Goal: Task Accomplishment & Management: Manage account settings

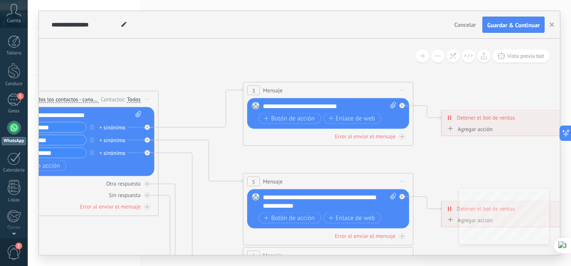
scroll to position [8, 0]
drag, startPoint x: 81, startPoint y: 194, endPoint x: 306, endPoint y: 188, distance: 224.9
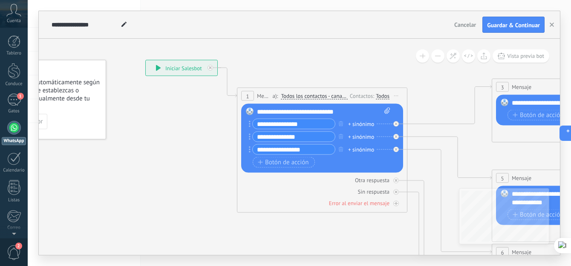
drag, startPoint x: 192, startPoint y: 110, endPoint x: 441, endPoint y: 107, distance: 248.7
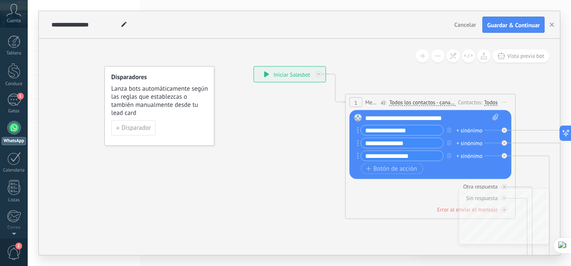
drag, startPoint x: 143, startPoint y: 138, endPoint x: 252, endPoint y: 145, distance: 108.3
click at [17, 14] on icon at bounding box center [13, 10] width 15 height 13
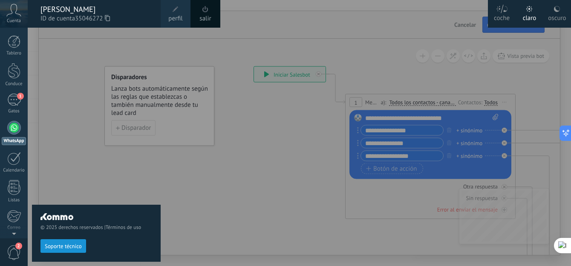
click at [180, 16] on span "perfil" at bounding box center [175, 18] width 14 height 9
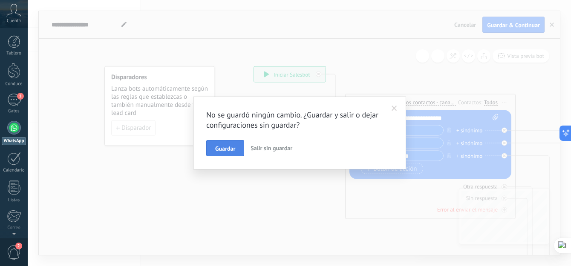
click at [232, 148] on span "Guardar" at bounding box center [225, 149] width 20 height 6
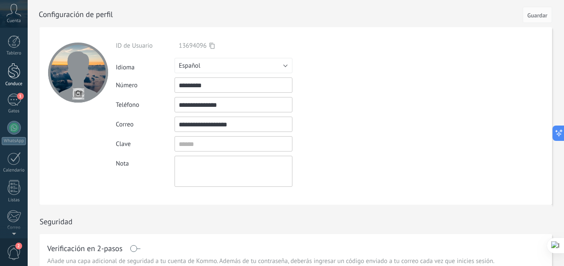
click at [22, 77] on link "Conduce" at bounding box center [14, 75] width 28 height 24
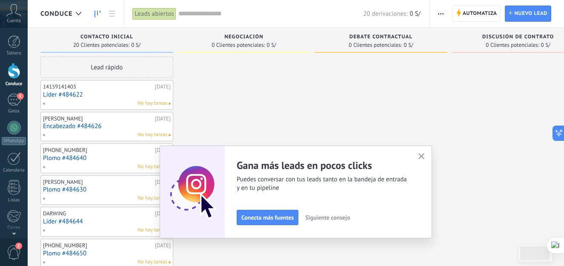
click at [425, 159] on icon "button" at bounding box center [422, 156] width 6 height 6
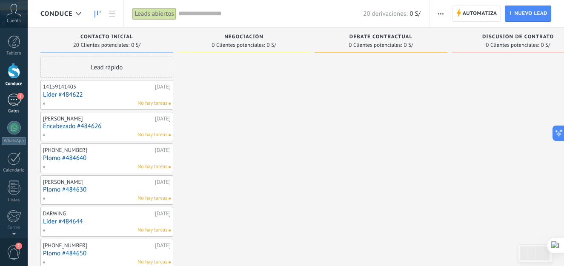
click at [17, 101] on div "1" at bounding box center [14, 100] width 14 height 12
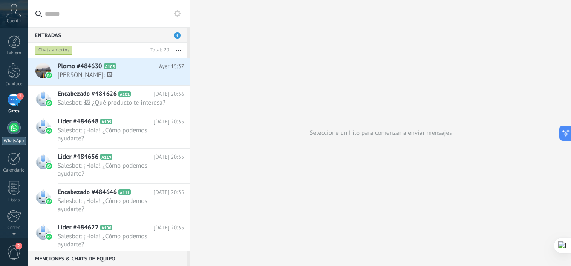
click at [13, 131] on div at bounding box center [14, 128] width 14 height 14
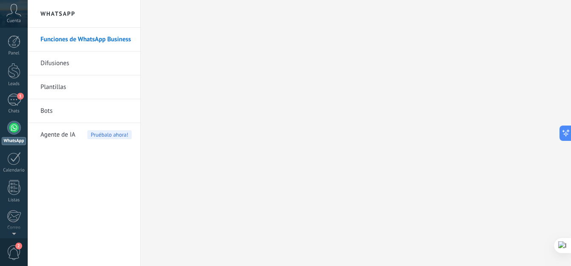
click at [77, 110] on link "Bots" at bounding box center [85, 111] width 91 height 24
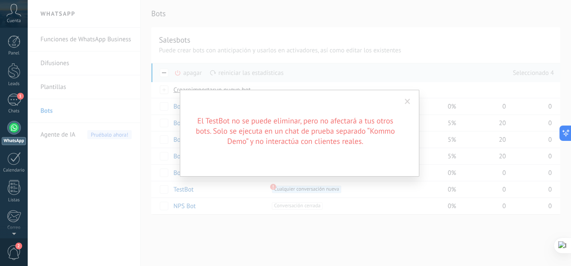
click at [407, 101] on span at bounding box center [407, 102] width 6 height 6
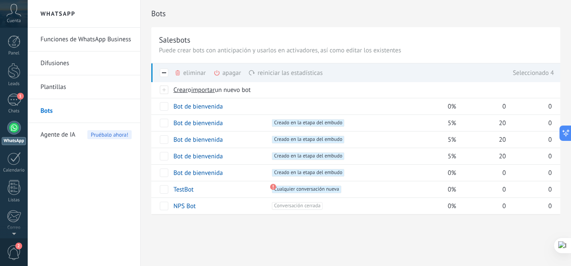
click at [195, 74] on div "eliminar màs" at bounding box center [204, 72] width 60 height 19
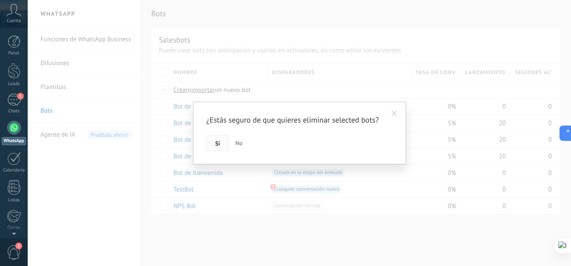
click at [213, 143] on button "Si" at bounding box center [217, 143] width 23 height 16
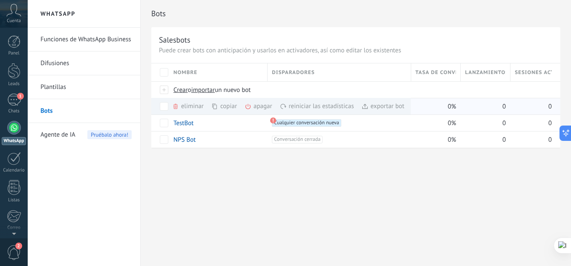
click at [186, 106] on div "eliminar màs" at bounding box center [202, 106] width 60 height 17
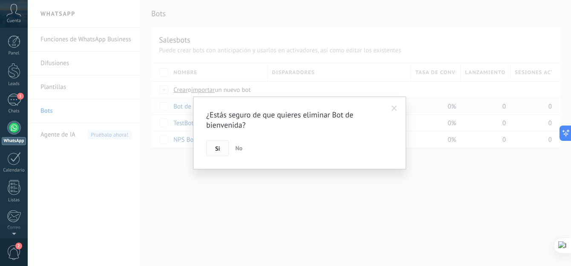
click at [218, 146] on span "Si" at bounding box center [217, 149] width 5 height 6
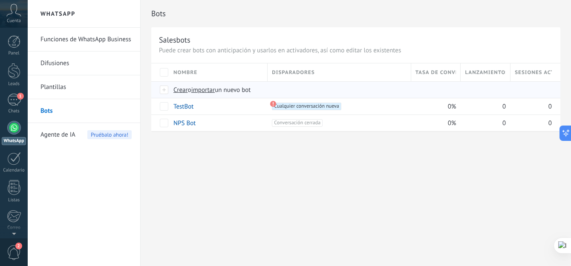
click at [187, 90] on span "Crear" at bounding box center [180, 90] width 14 height 8
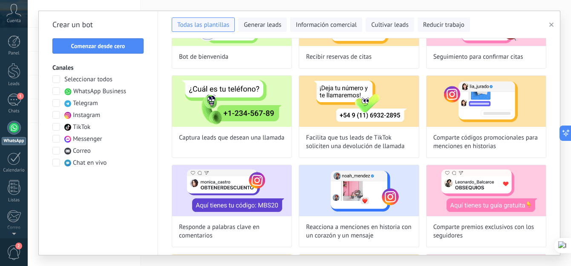
scroll to position [85, 0]
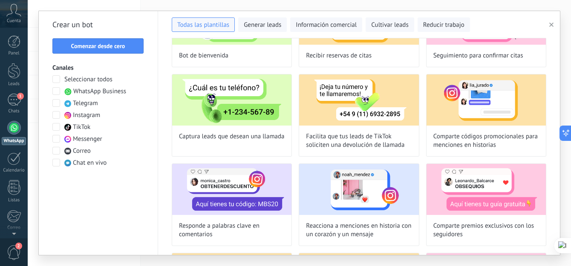
click at [59, 90] on span at bounding box center [56, 91] width 8 height 8
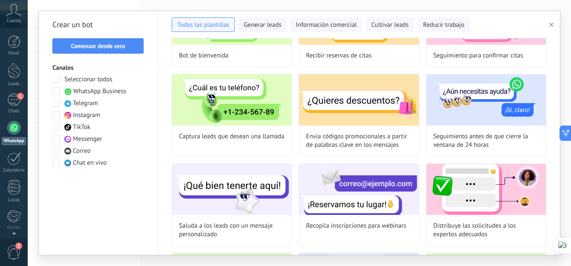
click at [54, 76] on span at bounding box center [56, 79] width 8 height 8
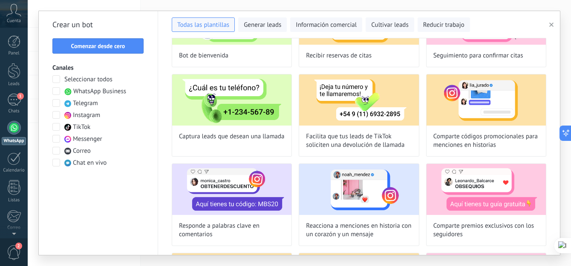
click at [57, 77] on span at bounding box center [56, 79] width 8 height 8
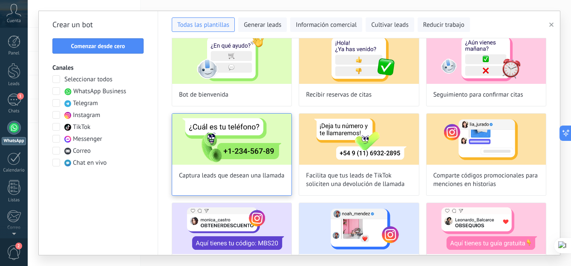
scroll to position [0, 0]
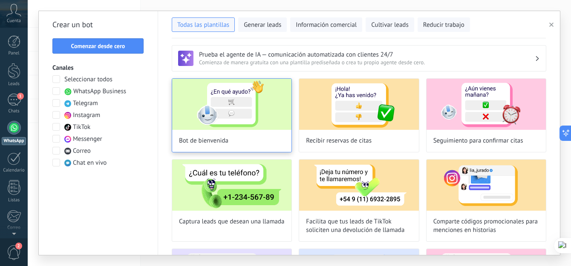
click at [217, 142] on span "Bot de bienvenida" at bounding box center [203, 141] width 49 height 9
type input "**********"
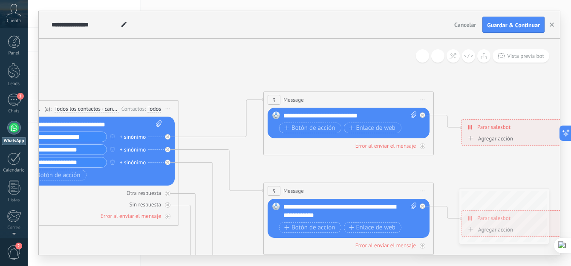
drag, startPoint x: 496, startPoint y: 120, endPoint x: 194, endPoint y: 90, distance: 303.7
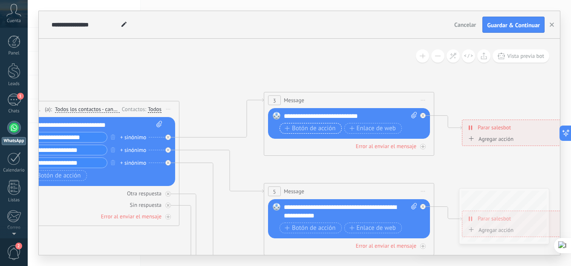
click at [302, 128] on span "Botón de acción" at bounding box center [309, 128] width 51 height 7
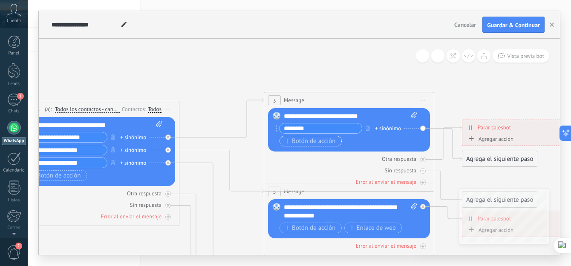
type input "********"
click at [301, 141] on span "Botón de acción" at bounding box center [309, 141] width 51 height 7
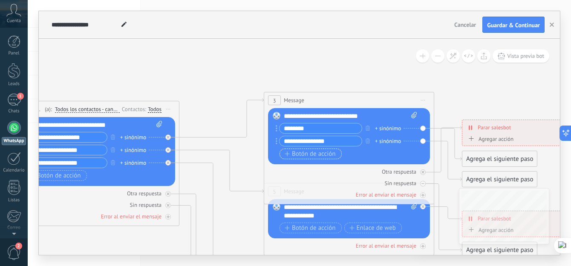
type input "**********"
click at [317, 152] on span "Botón de acción" at bounding box center [309, 154] width 51 height 7
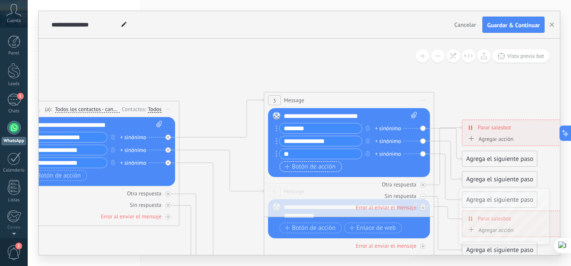
type input "*"
click at [370, 154] on button "button" at bounding box center [367, 153] width 9 height 11
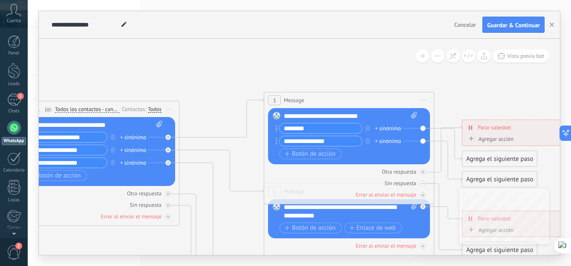
click at [321, 114] on div "**********" at bounding box center [350, 116] width 133 height 9
click at [347, 114] on div "**********" at bounding box center [350, 116] width 133 height 9
click at [363, 115] on div "**********" at bounding box center [350, 116] width 133 height 9
click at [354, 115] on div "**********" at bounding box center [350, 116] width 133 height 9
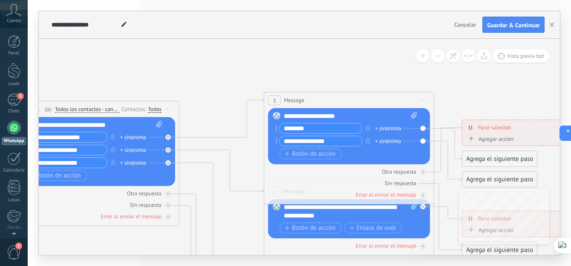
click at [393, 130] on div "+ sinónimo" at bounding box center [388, 128] width 26 height 9
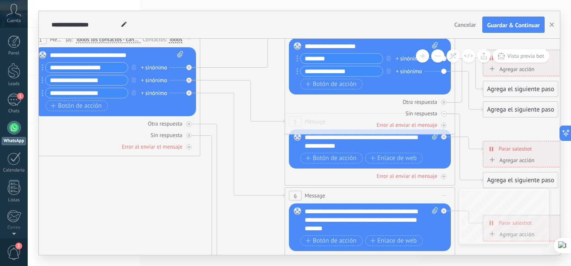
drag, startPoint x: 159, startPoint y: 192, endPoint x: 180, endPoint y: 163, distance: 35.7
click at [180, 163] on icon at bounding box center [388, 216] width 1327 height 851
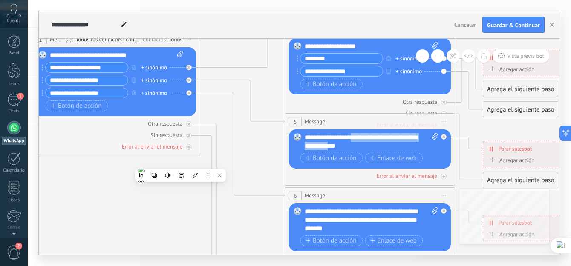
drag, startPoint x: 337, startPoint y: 146, endPoint x: 355, endPoint y: 136, distance: 20.0
click at [355, 136] on div "**********" at bounding box center [370, 141] width 133 height 17
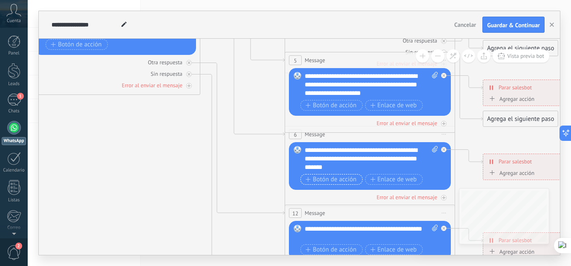
click at [342, 179] on span "Botón de acción" at bounding box center [330, 179] width 51 height 7
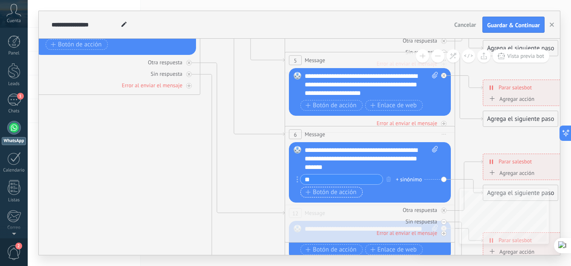
type input "*"
type input "**********"
click at [329, 195] on span "Botón de acción" at bounding box center [330, 192] width 51 height 7
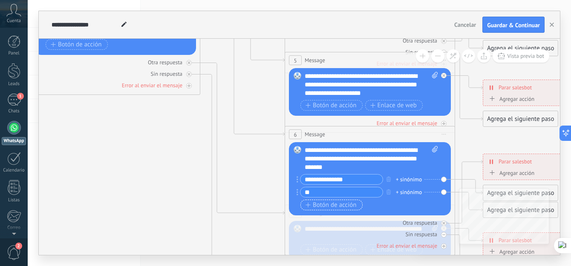
type input "*"
type input "**********"
click at [325, 206] on span "Botón de acción" at bounding box center [330, 205] width 51 height 7
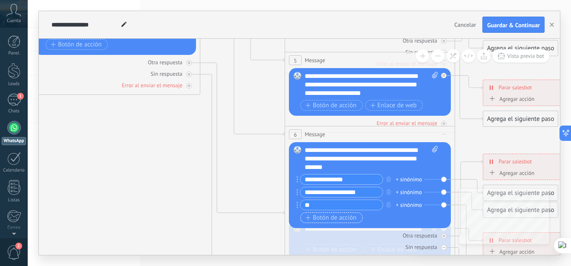
type input "*"
type input "**********"
click at [403, 221] on div "Botón de acción Enlace de web" at bounding box center [368, 217] width 137 height 11
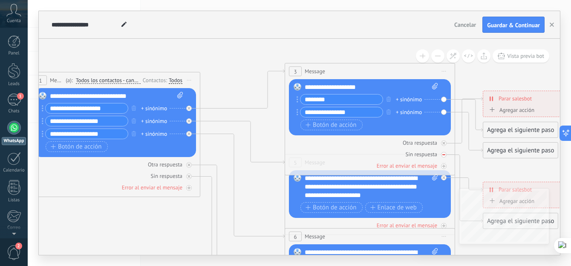
drag, startPoint x: 450, startPoint y: 154, endPoint x: 329, endPoint y: 153, distance: 121.3
click at [329, 153] on div "Sin respuesta" at bounding box center [370, 154] width 162 height 8
drag, startPoint x: 370, startPoint y: 146, endPoint x: 271, endPoint y: 148, distance: 98.4
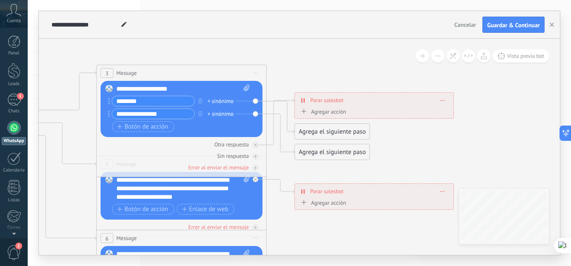
drag, startPoint x: 479, startPoint y: 77, endPoint x: 307, endPoint y: 77, distance: 172.0
click at [307, 77] on icon at bounding box center [200, 263] width 1327 height 860
click at [381, 101] on div "**********" at bounding box center [374, 100] width 158 height 15
click at [355, 109] on div "Agregar acción Conversación marcada como cerrada Iniciar Salesbot Conversación …" at bounding box center [373, 113] width 151 height 11
click at [307, 110] on div "Agregar acción" at bounding box center [321, 112] width 47 height 6
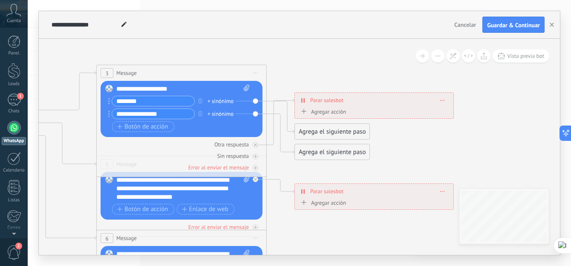
click at [307, 110] on button "Conversación marcada como cerrada" at bounding box center [347, 111] width 106 height 15
click at [361, 112] on span "Conversación marcada como cerrada" at bounding box center [346, 112] width 103 height 8
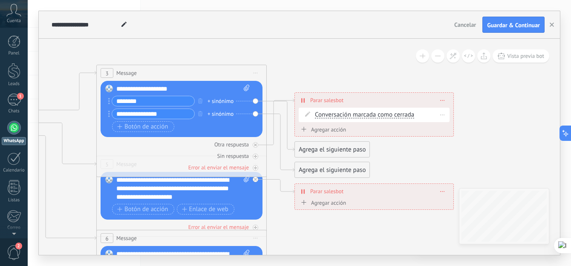
click at [442, 113] on span at bounding box center [442, 114] width 4 height 5
click at [452, 122] on div "Borrar" at bounding box center [458, 127] width 38 height 14
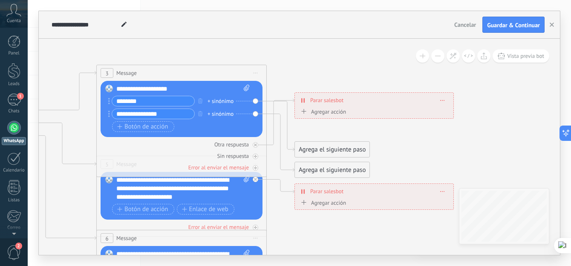
click at [306, 110] on icon at bounding box center [303, 111] width 5 height 5
click at [306, 110] on button "Conversación marcada como cerrada" at bounding box center [347, 111] width 106 height 15
click at [331, 123] on span "Iniciar Salesbot" at bounding box center [346, 127] width 103 height 8
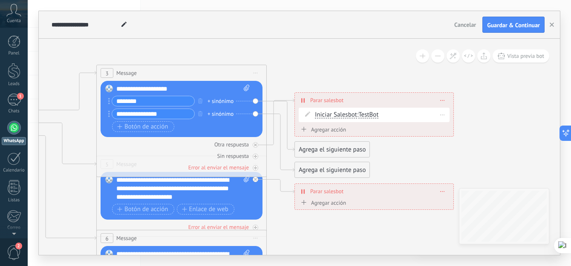
click at [372, 115] on span "TestBot" at bounding box center [368, 115] width 20 height 8
click at [306, 123] on div "Iniciar Salesbot Conversación marcada como cerrada Iniciar Salesbot Iniciar Sal…" at bounding box center [373, 117] width 151 height 18
click at [443, 113] on span at bounding box center [442, 114] width 4 height 5
click at [458, 125] on icon at bounding box center [200, 263] width 1327 height 860
click at [429, 112] on div "Iniciar Salesbot Conversación marcada como cerrada Iniciar Salesbot Iniciar Sal…" at bounding box center [381, 115] width 132 height 9
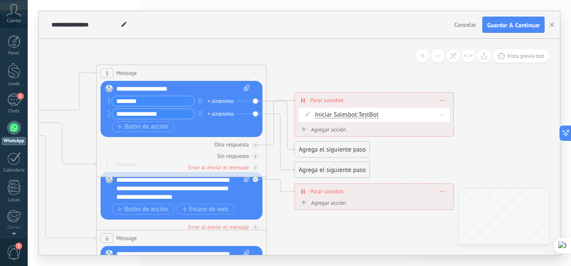
click at [447, 112] on div "Borrar" at bounding box center [442, 115] width 13 height 12
click at [454, 126] on div "Borrar" at bounding box center [458, 127] width 38 height 14
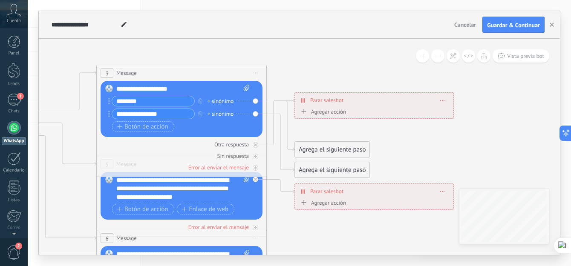
click at [304, 110] on icon at bounding box center [303, 111] width 5 height 5
click at [304, 110] on button "Iniciar Salesbot" at bounding box center [347, 111] width 106 height 15
click at [359, 79] on icon at bounding box center [200, 263] width 1327 height 860
click at [329, 147] on div "Agrega el siguiente paso" at bounding box center [332, 150] width 75 height 14
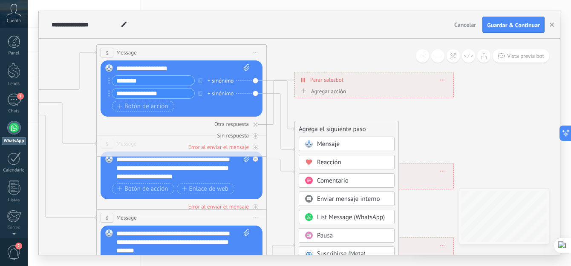
drag, startPoint x: 158, startPoint y: 123, endPoint x: 328, endPoint y: 126, distance: 170.3
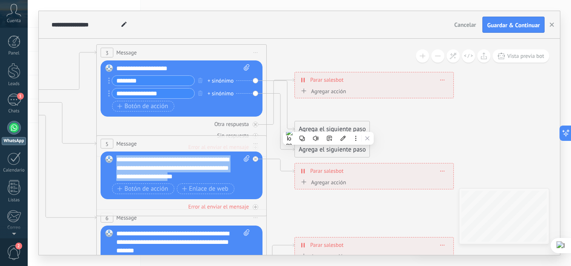
drag, startPoint x: 117, startPoint y: 158, endPoint x: 174, endPoint y: 174, distance: 59.2
click at [174, 174] on div "**********" at bounding box center [182, 168] width 133 height 26
copy div "**********"
click at [321, 127] on div "Agrega el siguiente paso" at bounding box center [332, 129] width 75 height 14
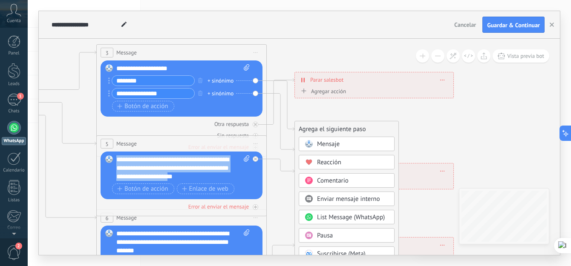
click at [338, 182] on span "Comentario" at bounding box center [333, 181] width 32 height 8
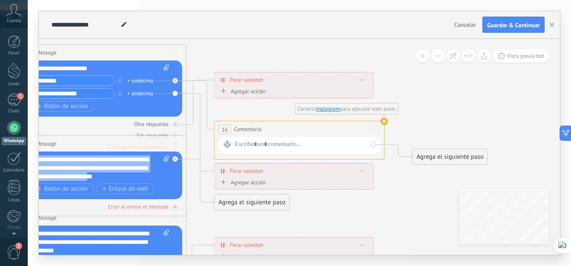
click at [387, 119] on use at bounding box center [384, 122] width 8 height 8
click at [383, 122] on use at bounding box center [384, 122] width 8 height 8
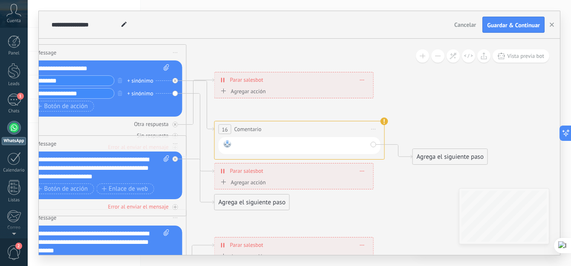
click at [240, 143] on div at bounding box center [301, 145] width 132 height 11
click at [226, 143] on rect at bounding box center [228, 144] width 8 height 8
click at [245, 126] on span "Comentario" at bounding box center [247, 129] width 27 height 8
click at [226, 127] on span "16" at bounding box center [224, 129] width 6 height 7
click at [250, 139] on div at bounding box center [299, 145] width 162 height 17
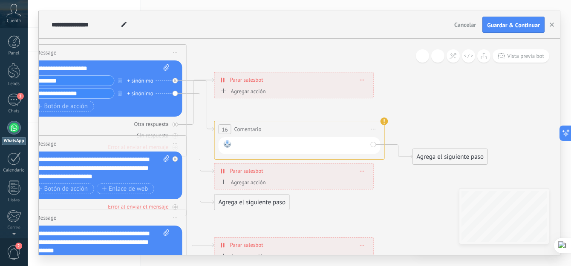
click at [249, 143] on div at bounding box center [301, 145] width 132 height 11
paste div
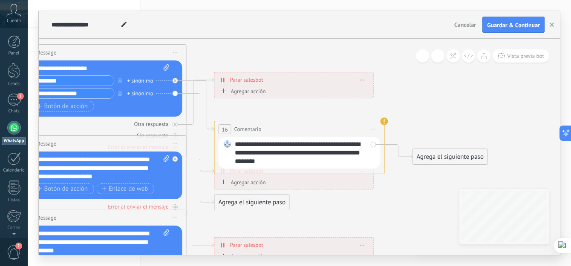
click at [396, 91] on icon at bounding box center [120, 225] width 1327 height 824
click at [394, 75] on icon at bounding box center [120, 225] width 1327 height 824
click at [256, 201] on div "Agrega el siguiente paso" at bounding box center [252, 202] width 75 height 14
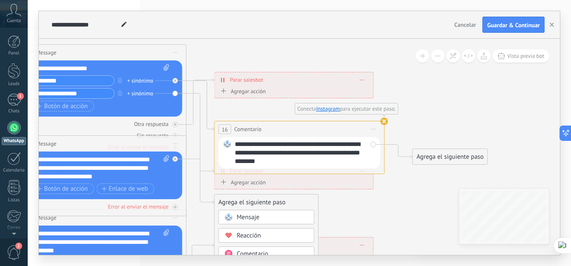
click at [261, 218] on div "Mensaje" at bounding box center [273, 217] width 72 height 9
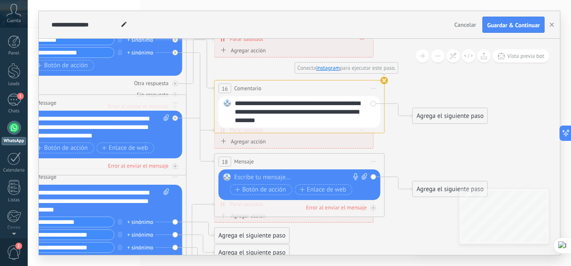
click at [256, 179] on div at bounding box center [297, 177] width 126 height 9
paste div
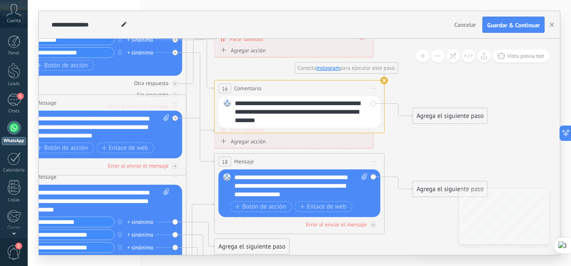
click at [394, 196] on icon at bounding box center [120, 184] width 1327 height 824
click at [215, 84] on div "**********" at bounding box center [299, 88] width 169 height 16
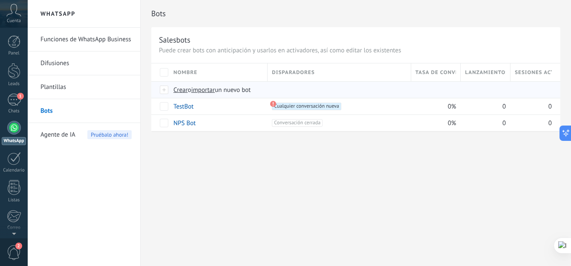
click at [181, 89] on span "Crear" at bounding box center [180, 90] width 14 height 8
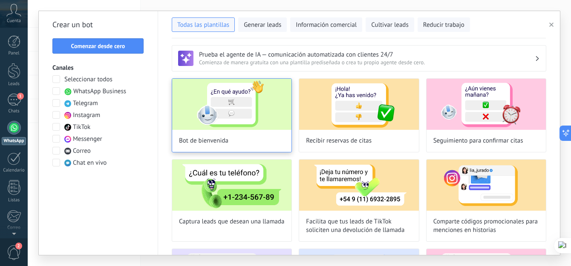
click at [264, 114] on img at bounding box center [231, 104] width 119 height 51
type input "**********"
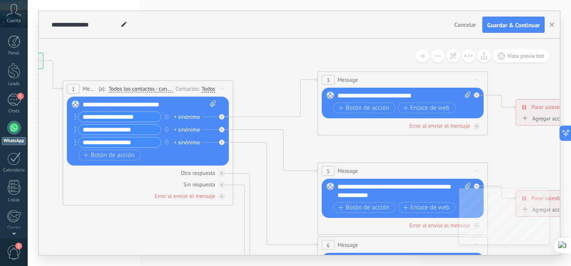
drag, startPoint x: 470, startPoint y: 100, endPoint x: 222, endPoint y: 50, distance: 253.6
click at [222, 50] on icon at bounding box center [421, 265] width 1327 height 851
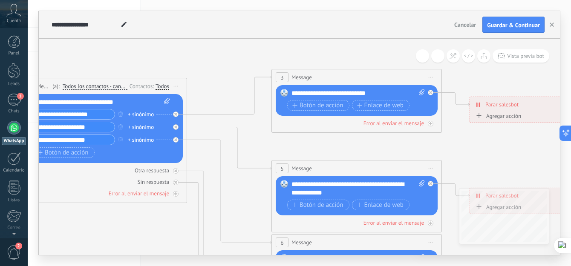
drag, startPoint x: 410, startPoint y: 138, endPoint x: 366, endPoint y: 135, distance: 43.5
click at [366, 135] on icon at bounding box center [375, 262] width 1327 height 851
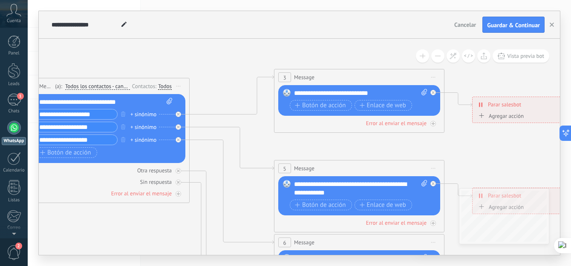
click at [350, 92] on div "**********" at bounding box center [360, 93] width 133 height 9
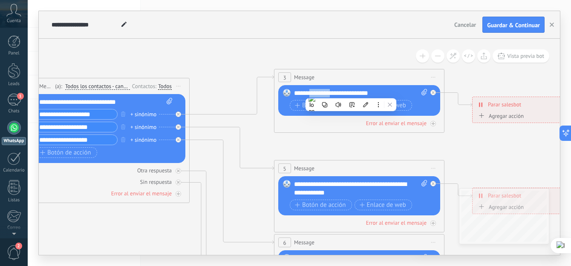
drag, startPoint x: 335, startPoint y: 90, endPoint x: 313, endPoint y: 93, distance: 21.9
click at [313, 93] on div "**********" at bounding box center [360, 93] width 133 height 9
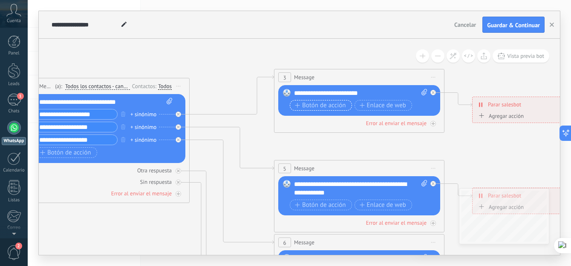
click at [332, 107] on span "Botón de acción" at bounding box center [320, 105] width 51 height 7
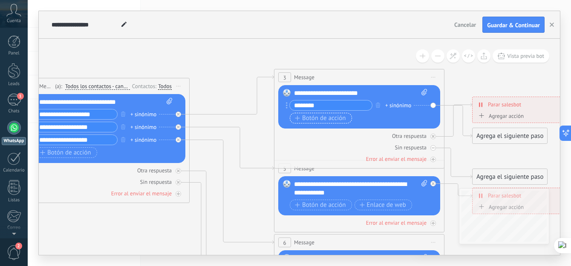
type input "********"
click at [313, 115] on span "Botón de acción" at bounding box center [320, 118] width 51 height 7
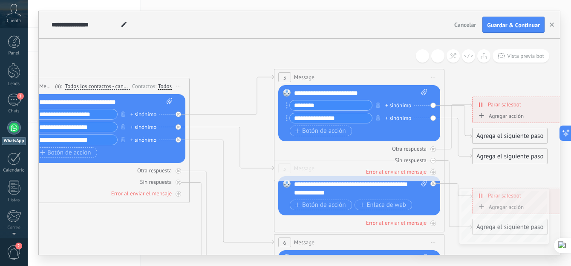
type input "**********"
click at [381, 129] on div "Botón de acción Enlace de web" at bounding box center [358, 131] width 137 height 11
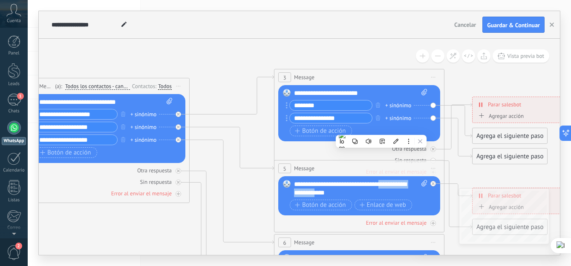
drag, startPoint x: 326, startPoint y: 193, endPoint x: 386, endPoint y: 182, distance: 61.5
click at [386, 182] on div "**********" at bounding box center [360, 188] width 133 height 17
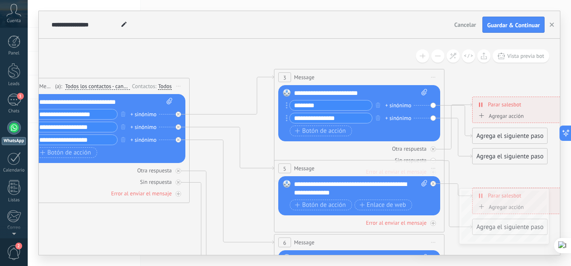
drag, startPoint x: 324, startPoint y: 192, endPoint x: 338, endPoint y: 195, distance: 14.4
click at [264, 151] on icon at bounding box center [378, 262] width 1327 height 851
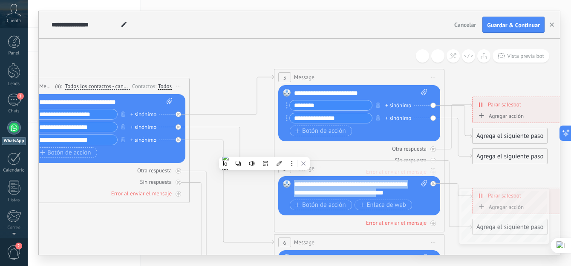
drag, startPoint x: 294, startPoint y: 186, endPoint x: 395, endPoint y: 192, distance: 101.0
click at [395, 192] on div "**********" at bounding box center [360, 188] width 133 height 17
copy div "**********"
click at [493, 135] on div "Agrega el siguiente paso" at bounding box center [509, 136] width 75 height 14
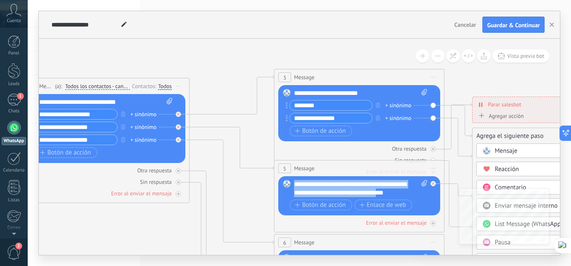
click at [502, 149] on span "Mensaje" at bounding box center [505, 151] width 23 height 8
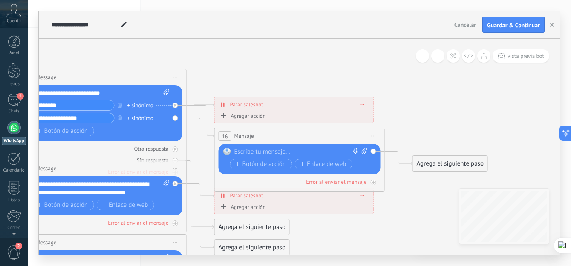
click at [271, 150] on div at bounding box center [297, 152] width 126 height 9
paste div
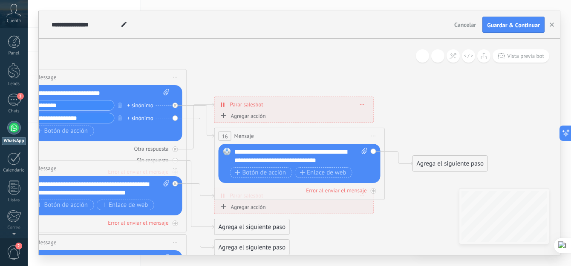
click at [207, 157] on icon at bounding box center [120, 262] width 1327 height 851
click at [403, 122] on icon at bounding box center [120, 262] width 1327 height 851
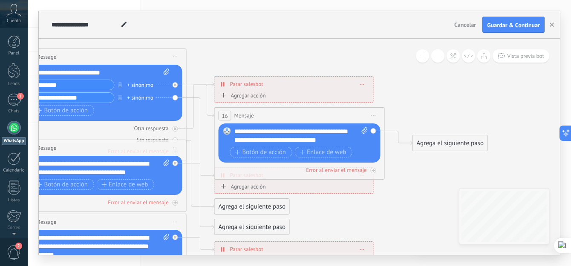
click at [157, 97] on div "**********" at bounding box center [96, 97] width 137 height 11
click at [89, 98] on input "**********" at bounding box center [73, 98] width 82 height 10
click at [234, 225] on div "Agrega el siguiente paso" at bounding box center [252, 227] width 75 height 14
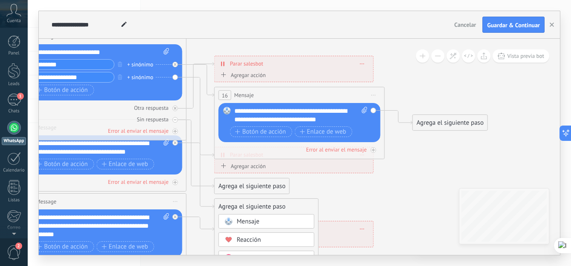
click at [259, 223] on div "Mensaje" at bounding box center [273, 222] width 72 height 9
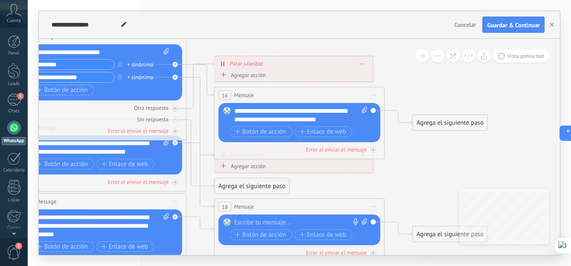
click at [259, 223] on div at bounding box center [297, 222] width 126 height 9
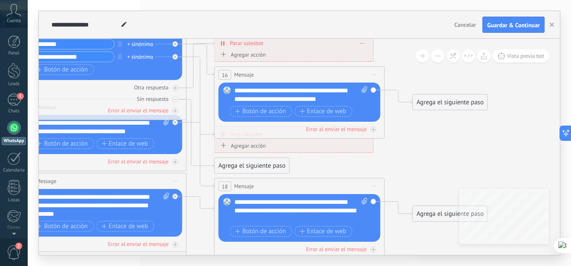
click at [374, 92] on div "Reemplazar Quitar Convertir a mensaje de voz Arrastre la imagen aquí para adjun…" at bounding box center [299, 102] width 162 height 39
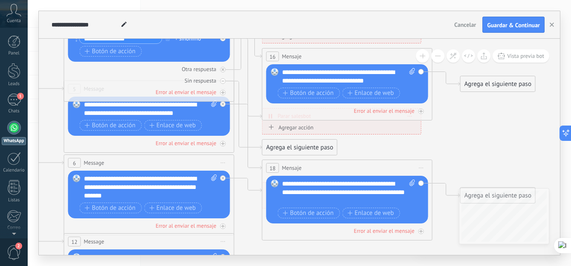
drag, startPoint x: 189, startPoint y: 110, endPoint x: 237, endPoint y: 153, distance: 64.2
click at [237, 153] on icon at bounding box center [168, 188] width 1327 height 860
click at [275, 128] on div "Agregar acción" at bounding box center [289, 127] width 47 height 6
click at [275, 128] on button "Conversación marcada como cerrada" at bounding box center [315, 127] width 106 height 15
click at [462, 124] on icon at bounding box center [168, 188] width 1327 height 860
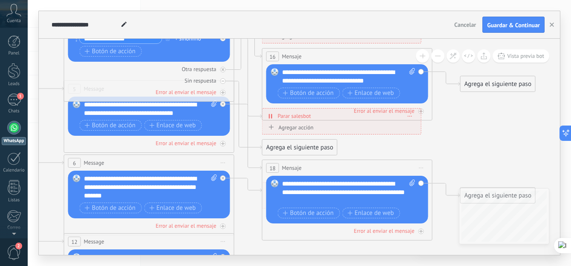
click at [396, 129] on div "Agregar acción Conversación marcada como cerrada Iniciar Salesbot Conversación …" at bounding box center [341, 128] width 151 height 11
click at [249, 111] on icon at bounding box center [248, 111] width 28 height 14
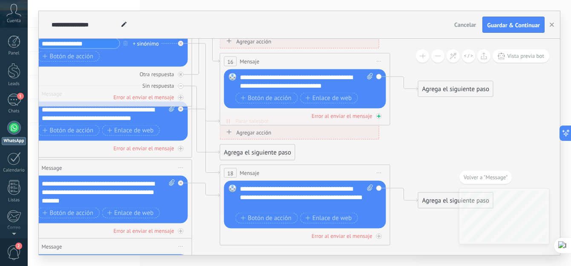
click at [380, 118] on div at bounding box center [379, 117] width 6 height 6
click at [183, 146] on icon at bounding box center [180, 148] width 4 height 4
click at [217, 122] on icon at bounding box center [206, 116] width 28 height 14
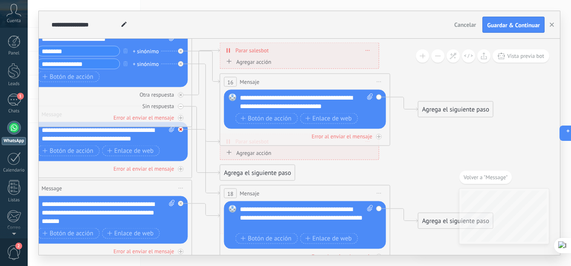
click at [179, 129] on icon at bounding box center [180, 129] width 3 height 3
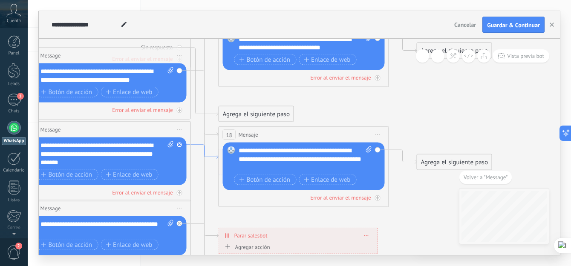
click at [215, 156] on icon at bounding box center [205, 152] width 28 height 14
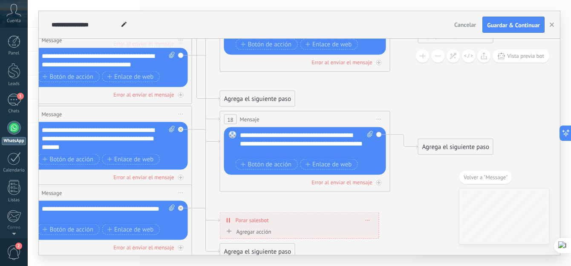
click at [282, 135] on div "**********" at bounding box center [306, 144] width 133 height 26
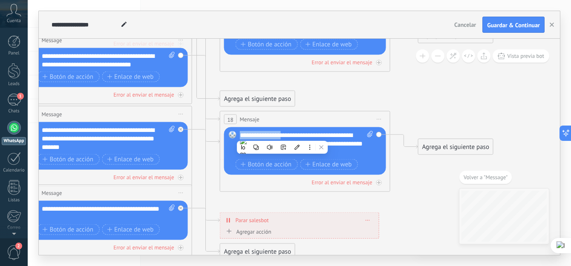
drag, startPoint x: 284, startPoint y: 133, endPoint x: 239, endPoint y: 135, distance: 44.8
click at [239, 135] on div "Reemplazar Quitar Convertir a mensaje de voz Arrastre la imagen aquí para adjun…" at bounding box center [305, 151] width 162 height 48
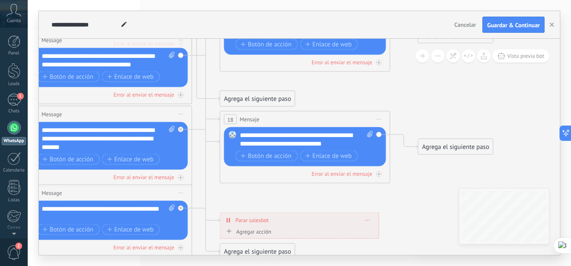
click at [196, 150] on icon at bounding box center [126, 121] width 1327 height 824
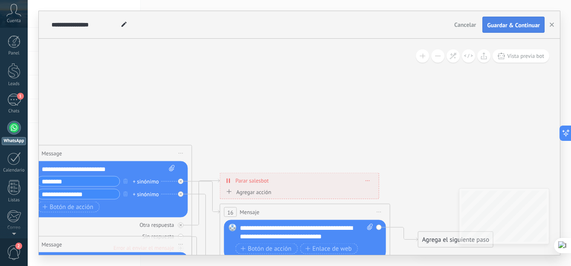
click at [517, 24] on span "Guardar & Continuar" at bounding box center [513, 25] width 53 height 6
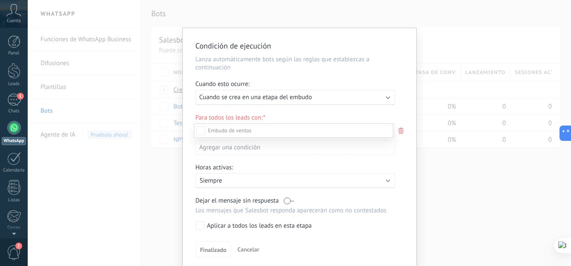
click at [205, 129] on label at bounding box center [293, 130] width 199 height 14
click at [220, 252] on div "Incoming leads Contacto inicial Negociación Debate contractual Discusión de con…" at bounding box center [293, 193] width 199 height 141
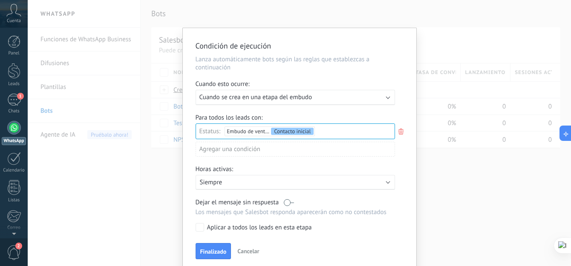
click at [289, 204] on label at bounding box center [289, 202] width 10 height 8
click at [218, 250] on span "Finalizado" at bounding box center [213, 252] width 26 height 6
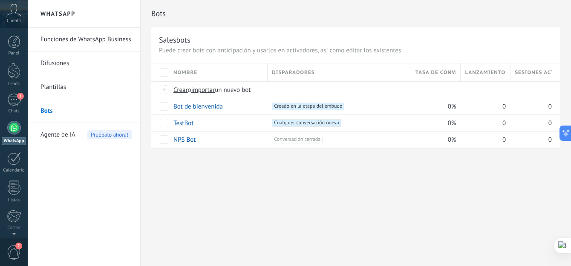
click at [255, 199] on div "Bots Salesbots Puede crear bots con anticipación y usarlos en activadores, así …" at bounding box center [356, 133] width 430 height 266
click at [20, 98] on span "1" at bounding box center [20, 96] width 7 height 7
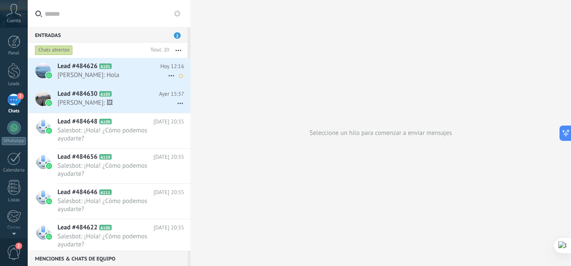
click at [109, 78] on span "[PERSON_NAME]: Hola" at bounding box center [112, 75] width 110 height 8
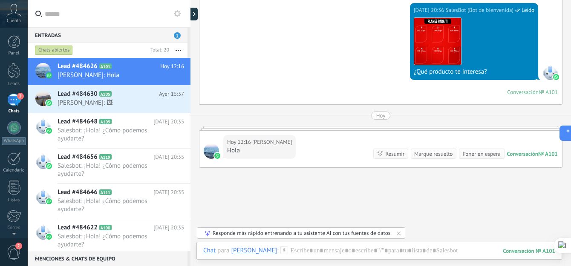
scroll to position [604, 0]
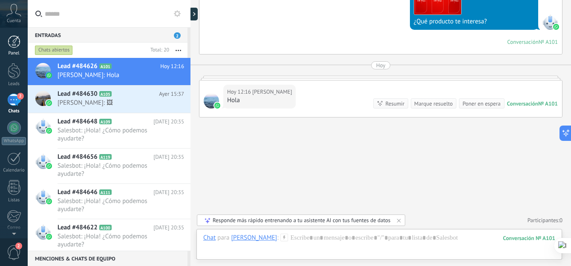
click at [13, 43] on div at bounding box center [14, 41] width 13 height 13
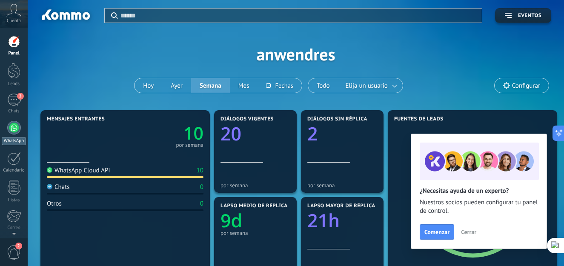
click at [14, 127] on div at bounding box center [14, 128] width 14 height 14
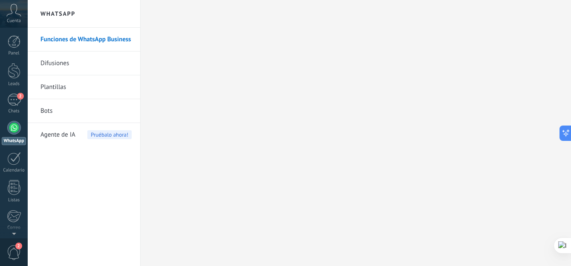
click at [48, 112] on link "Bots" at bounding box center [85, 111] width 91 height 24
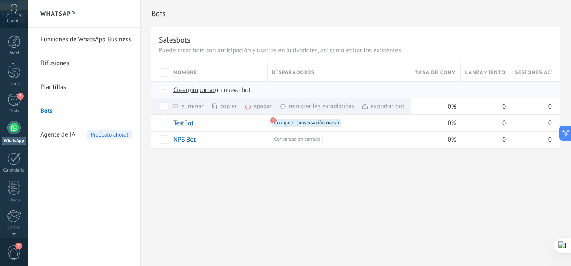
click at [180, 89] on span "Crear" at bounding box center [180, 90] width 14 height 8
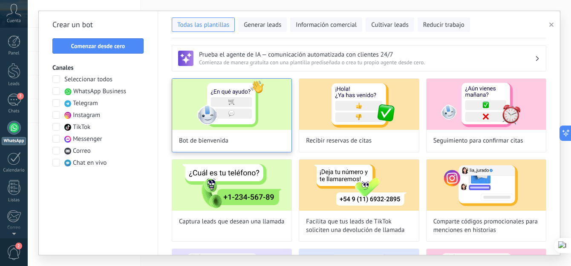
click at [247, 125] on img at bounding box center [231, 104] width 119 height 51
type input "**********"
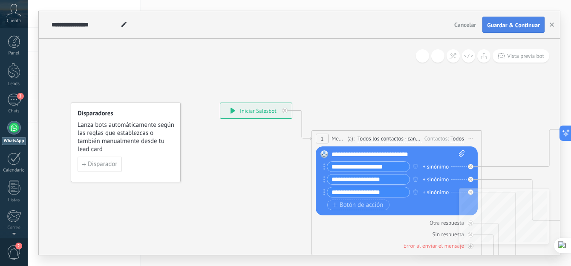
click at [514, 23] on span "Guardar & Continuar" at bounding box center [513, 25] width 53 height 6
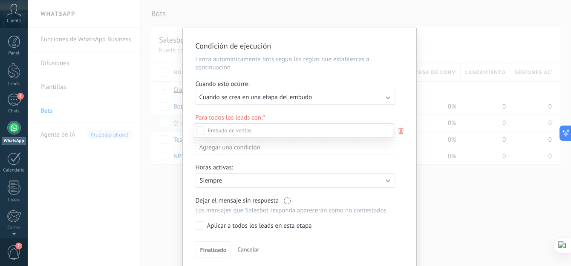
scroll to position [89, 0]
click at [285, 201] on div "Incoming leads Contacto inicial Negociación Debate contractual Discusión de con…" at bounding box center [293, 193] width 199 height 141
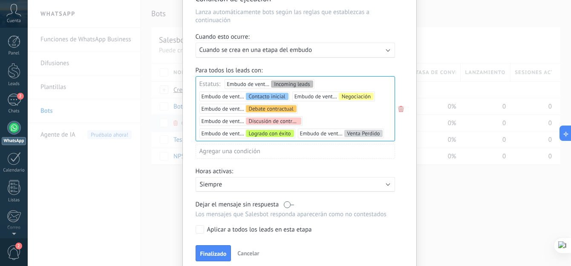
scroll to position [83, 0]
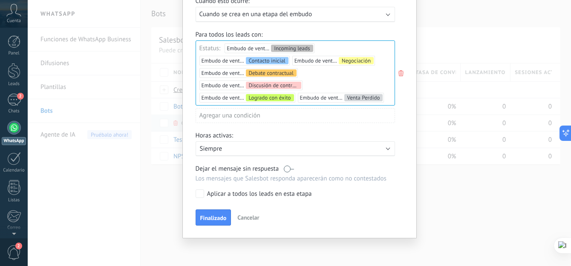
click at [286, 169] on label at bounding box center [289, 169] width 10 height 8
click at [284, 168] on label at bounding box center [289, 169] width 10 height 8
click at [218, 218] on span "Finalizado" at bounding box center [213, 218] width 26 height 6
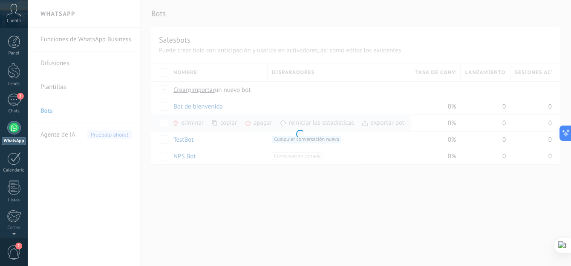
scroll to position [0, 0]
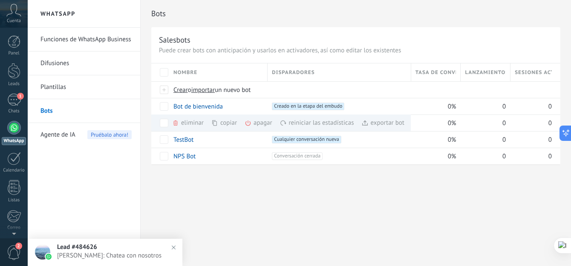
click at [224, 193] on div "Bots Salesbots Puede crear bots con anticipación y usarlos en activadores, así …" at bounding box center [356, 133] width 430 height 266
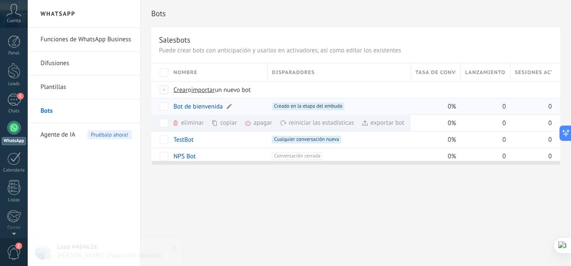
click at [209, 106] on link "Bot de bienvenida" at bounding box center [197, 107] width 49 height 8
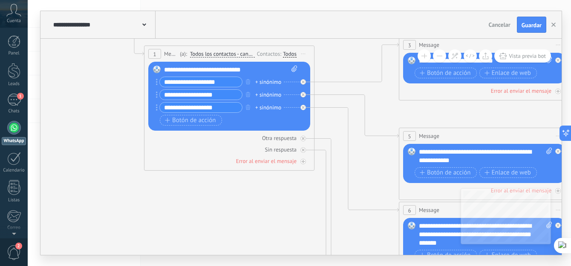
drag, startPoint x: 275, startPoint y: 197, endPoint x: 105, endPoint y: 113, distance: 189.3
click at [105, 113] on icon at bounding box center [502, 230] width 1327 height 851
drag, startPoint x: 411, startPoint y: 102, endPoint x: 312, endPoint y: 138, distance: 105.4
click at [52, 18] on div "**********" at bounding box center [52, 18] width 0 height 0
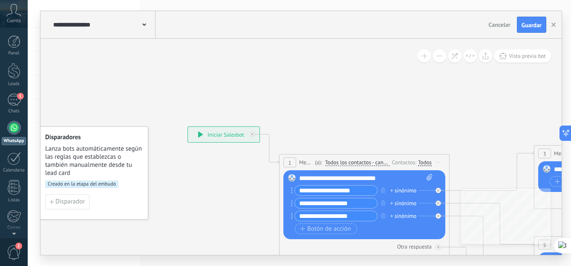
click at [553, 23] on icon "button" at bounding box center [553, 25] width 4 height 4
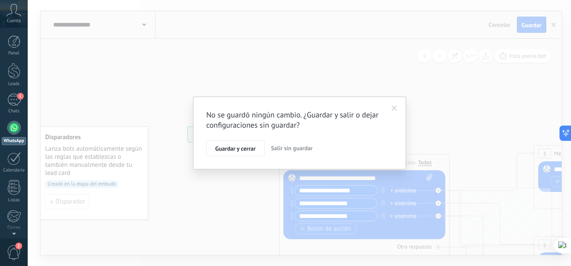
click at [297, 147] on span "Salir sin guardar" at bounding box center [292, 148] width 42 height 8
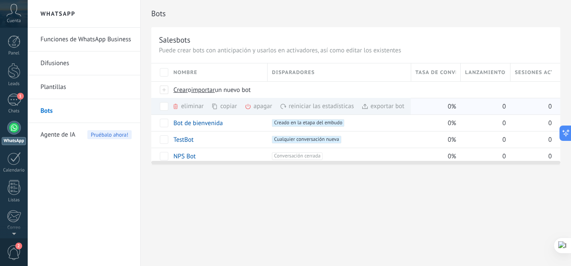
click at [189, 106] on div "eliminar màs" at bounding box center [202, 106] width 60 height 17
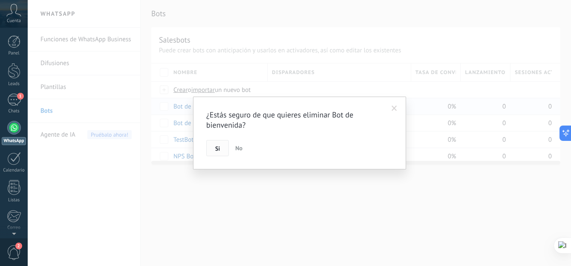
click at [221, 146] on button "Si" at bounding box center [217, 148] width 23 height 16
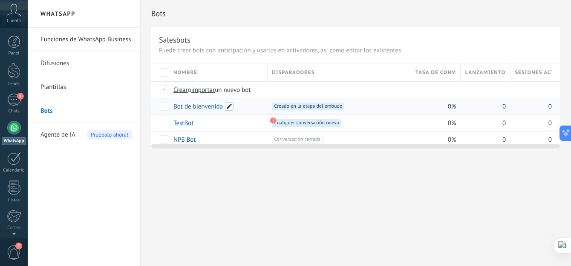
click at [231, 104] on span at bounding box center [229, 106] width 9 height 9
click at [222, 126] on span "Cancelar" at bounding box center [229, 126] width 22 height 8
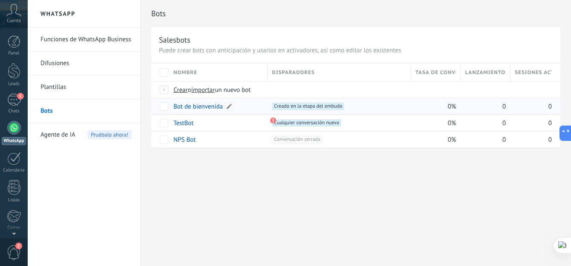
click at [202, 108] on link "Bot de bienvenida" at bounding box center [197, 107] width 49 height 8
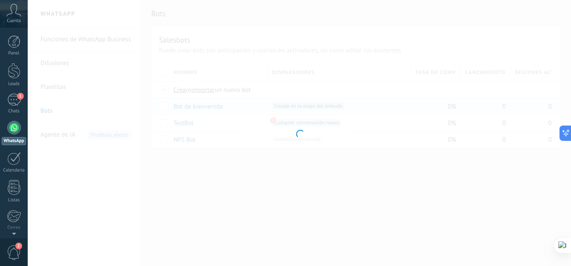
type input "**********"
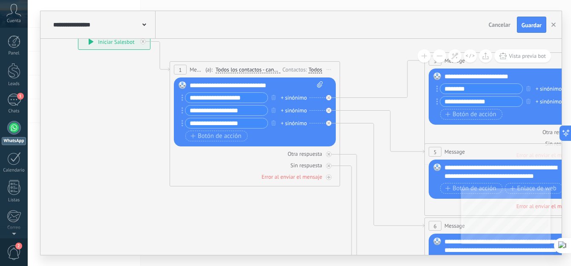
drag, startPoint x: 307, startPoint y: 217, endPoint x: 145, endPoint y: 139, distance: 180.0
click at [145, 139] on icon at bounding box center [528, 233] width 1327 height 824
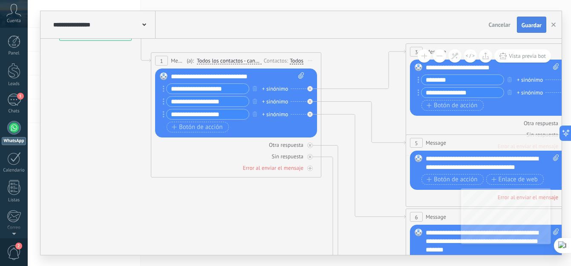
click at [534, 24] on span "Guardar" at bounding box center [531, 25] width 20 height 6
click at [552, 23] on icon "button" at bounding box center [553, 25] width 4 height 4
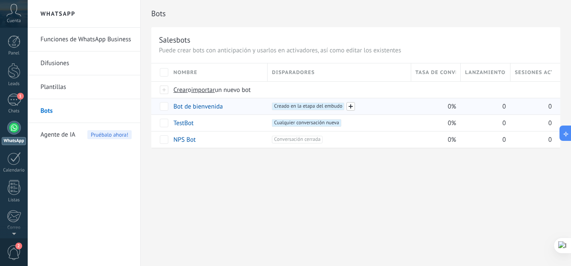
click at [350, 106] on span at bounding box center [350, 106] width 9 height 9
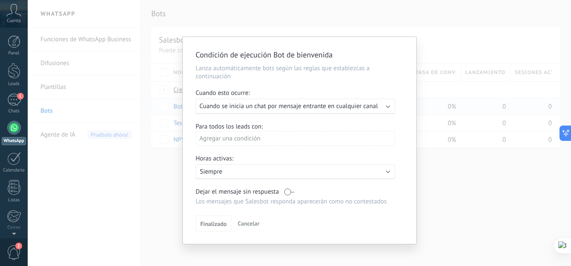
click at [381, 106] on div "Ejecutar: Cuando se inicia un chat por mensaje entrante en cualquier canal" at bounding box center [291, 106] width 185 height 8
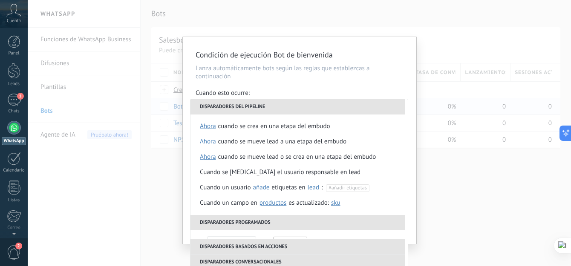
click at [379, 73] on p "Lanza automáticamente bots según las reglas que establezcas a continuación" at bounding box center [299, 72] width 208 height 16
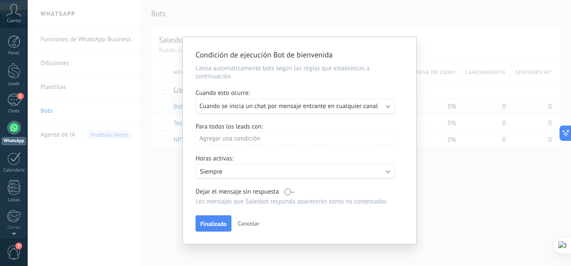
click at [278, 139] on div "Agregar una condición" at bounding box center [294, 138] width 199 height 15
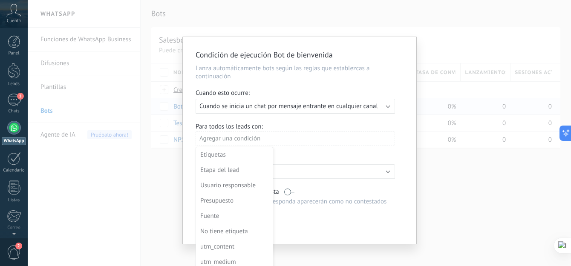
click at [308, 136] on div at bounding box center [299, 140] width 233 height 207
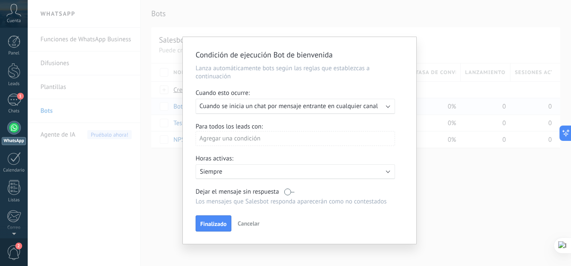
click at [282, 167] on div "Activo: Siempre" at bounding box center [294, 171] width 199 height 15
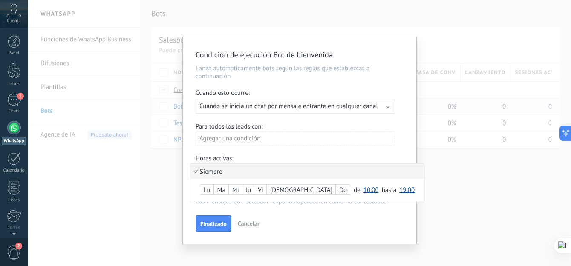
click at [319, 129] on div at bounding box center [299, 140] width 233 height 207
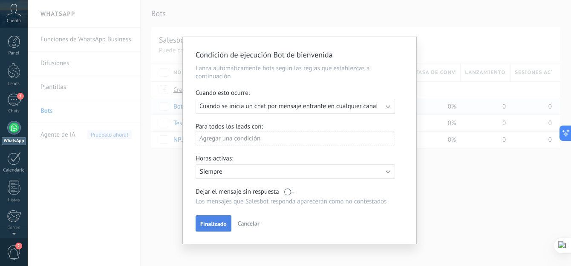
click at [221, 225] on span "Finalizado" at bounding box center [213, 224] width 26 height 6
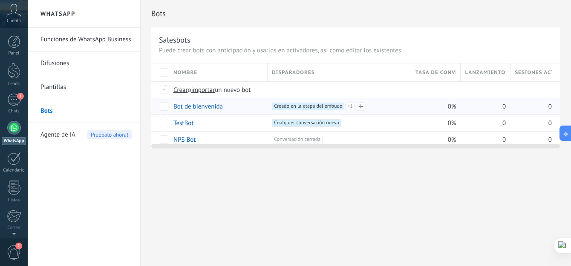
click at [298, 105] on span "Creado en la etapa del embudo +1" at bounding box center [308, 107] width 72 height 8
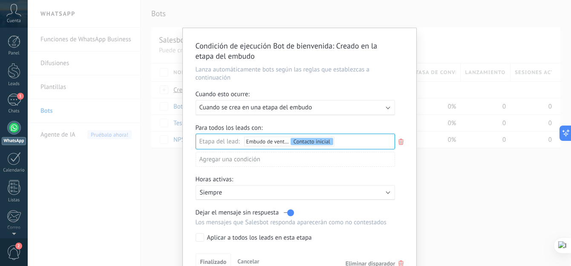
click at [400, 142] on icon at bounding box center [400, 142] width 9 height 10
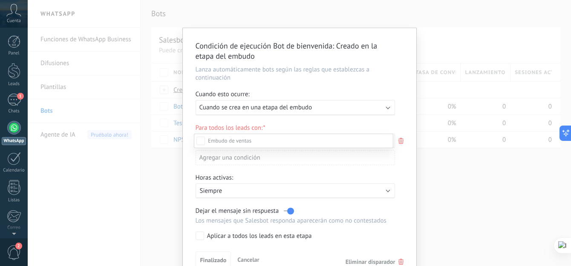
scroll to position [89, 0]
click at [282, 209] on div "Incoming leads Contacto inicial Negociación Debate contractual Discusión de con…" at bounding box center [293, 199] width 199 height 131
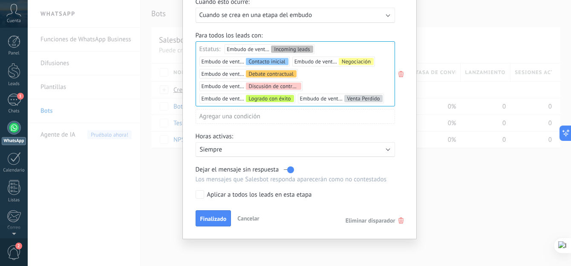
scroll to position [93, 0]
click at [286, 167] on label at bounding box center [289, 169] width 10 height 8
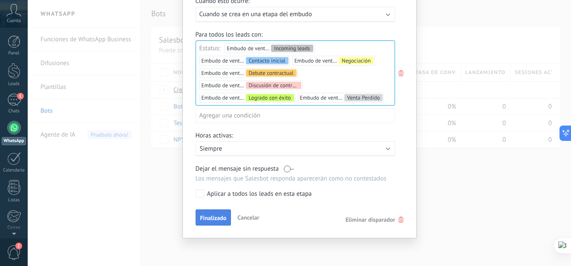
click at [215, 218] on span "Finalizado" at bounding box center [213, 218] width 26 height 6
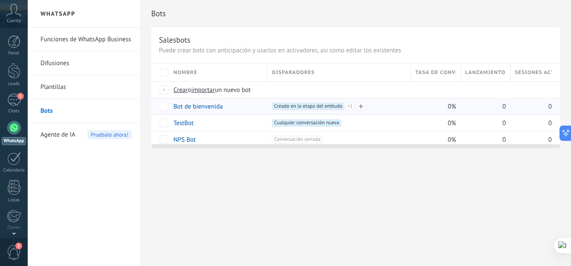
click at [340, 104] on span "Creado en la etapa del embudo +1" at bounding box center [308, 107] width 72 height 8
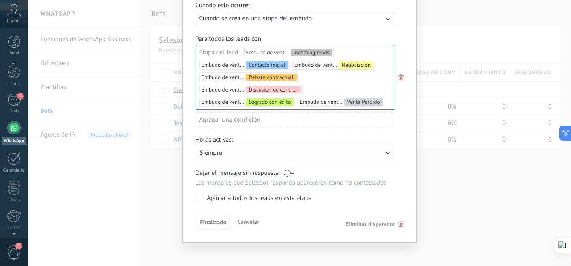
scroll to position [93, 0]
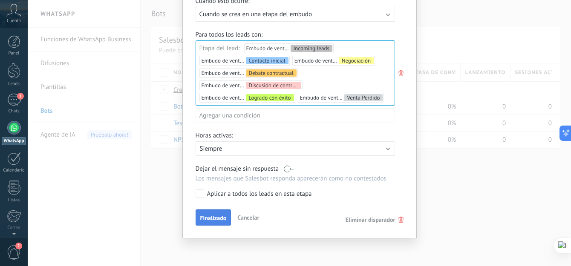
click at [217, 217] on span "Finalizado" at bounding box center [213, 218] width 26 height 6
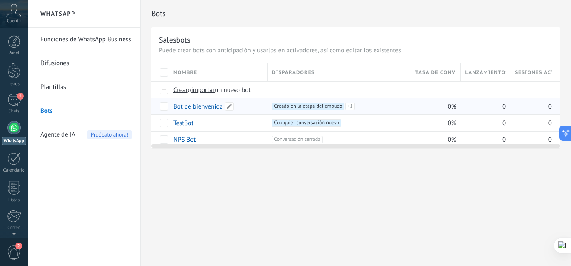
click at [214, 106] on link "Bot de bienvenida" at bounding box center [197, 107] width 49 height 8
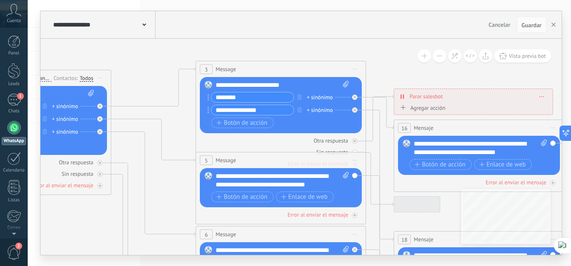
drag, startPoint x: 512, startPoint y: 130, endPoint x: 141, endPoint y: 72, distance: 375.9
click at [141, 72] on icon at bounding box center [299, 241] width 1327 height 824
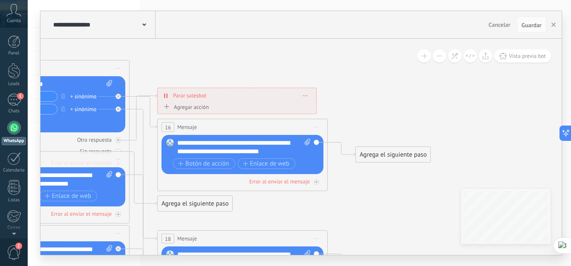
drag, startPoint x: 432, startPoint y: 83, endPoint x: 196, endPoint y: 82, distance: 236.3
click at [196, 82] on icon at bounding box center [63, 240] width 1327 height 824
click at [392, 156] on div "Agrega el siguiente paso" at bounding box center [393, 155] width 75 height 14
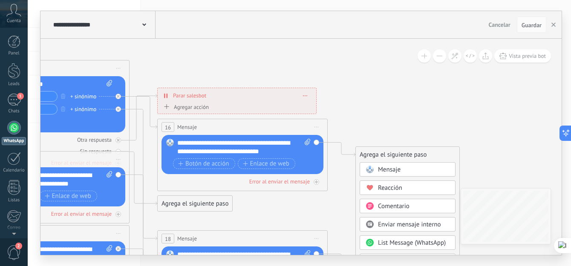
click at [400, 169] on span "Mensaje" at bounding box center [389, 170] width 23 height 8
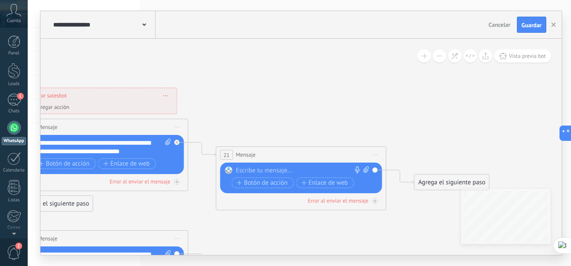
click at [279, 169] on div at bounding box center [299, 170] width 126 height 9
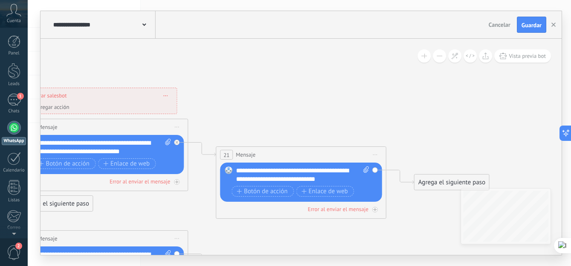
click at [533, 25] on span "Guardar" at bounding box center [531, 25] width 20 height 6
click at [554, 24] on use "button" at bounding box center [553, 25] width 4 height 4
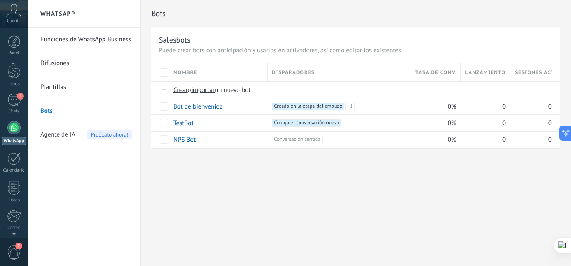
click at [221, 171] on div "Bots Salesbots Puede crear bots con anticipación y usarlos en activadores, así …" at bounding box center [356, 133] width 430 height 266
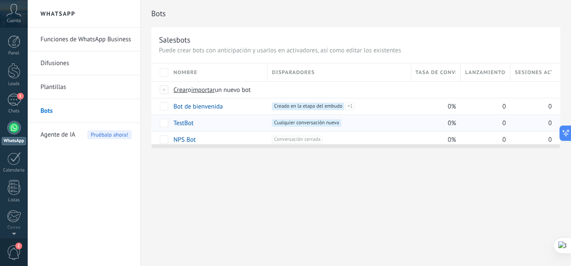
click at [182, 122] on link "TestBot" at bounding box center [183, 123] width 20 height 8
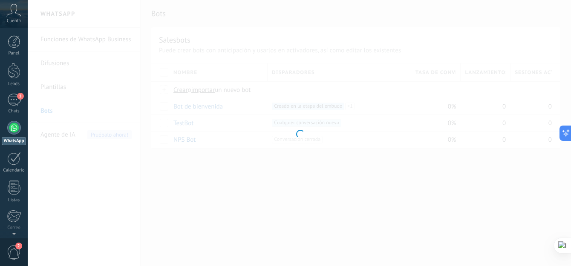
type input "*******"
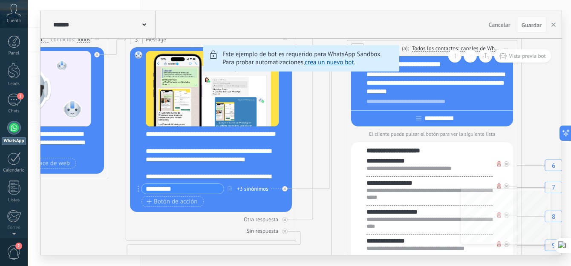
drag, startPoint x: 341, startPoint y: 208, endPoint x: 122, endPoint y: 182, distance: 221.2
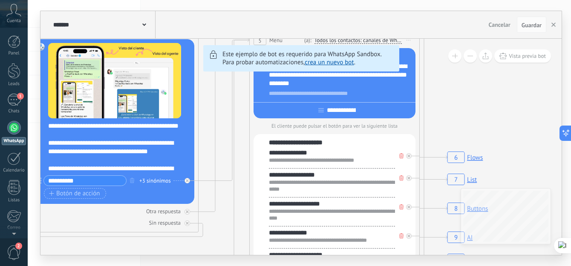
drag, startPoint x: 314, startPoint y: 143, endPoint x: 224, endPoint y: 127, distance: 90.9
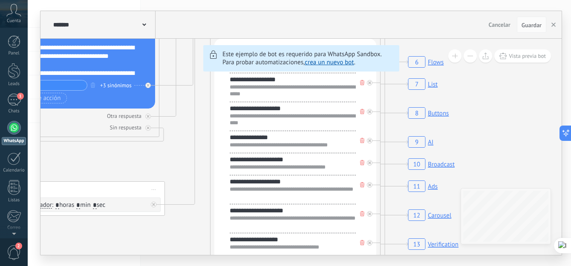
drag, startPoint x: 252, startPoint y: 199, endPoint x: 216, endPoint y: 106, distance: 99.9
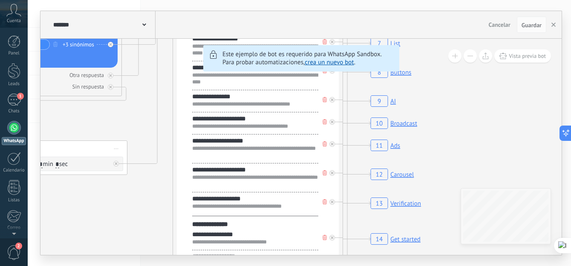
drag, startPoint x: 498, startPoint y: 155, endPoint x: 473, endPoint y: 113, distance: 48.3
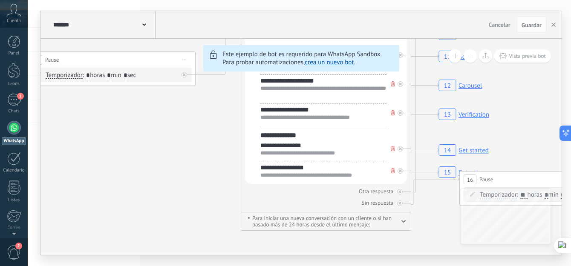
drag, startPoint x: 334, startPoint y: 196, endPoint x: 401, endPoint y: 108, distance: 111.0
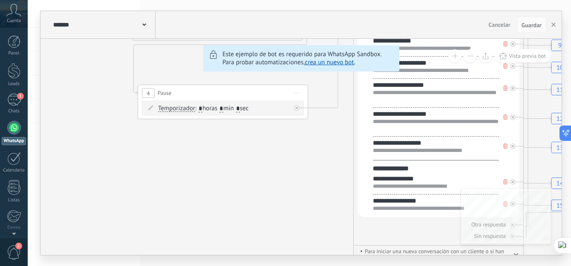
drag, startPoint x: 247, startPoint y: 130, endPoint x: 453, endPoint y: 202, distance: 219.2
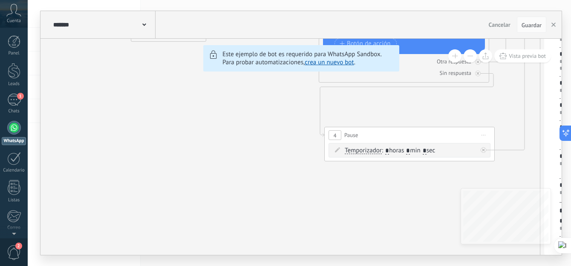
drag, startPoint x: 252, startPoint y: 187, endPoint x: 459, endPoint y: 210, distance: 208.2
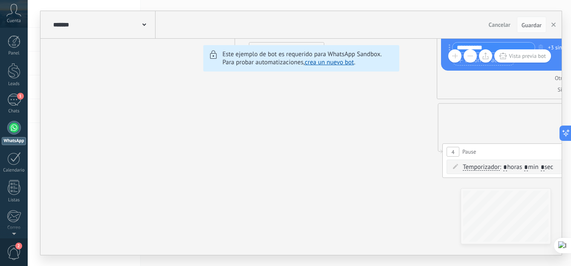
drag, startPoint x: 193, startPoint y: 132, endPoint x: 323, endPoint y: 221, distance: 156.9
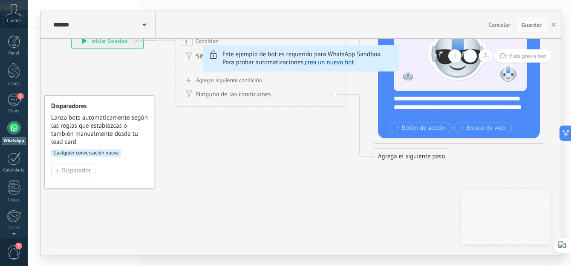
drag, startPoint x: 331, startPoint y: 190, endPoint x: 381, endPoint y: 212, distance: 54.3
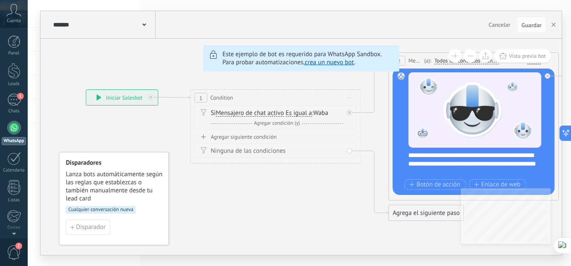
drag, startPoint x: 188, startPoint y: 136, endPoint x: 326, endPoint y: 176, distance: 143.8
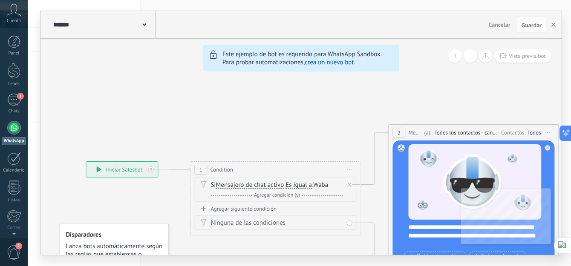
drag, startPoint x: 139, startPoint y: 81, endPoint x: 174, endPoint y: 120, distance: 52.5
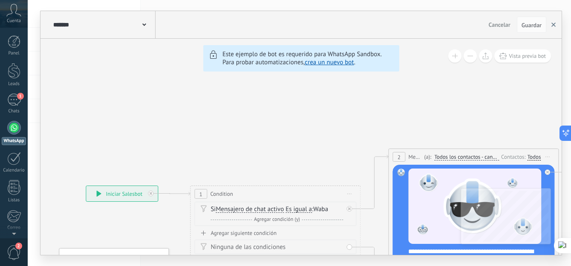
click at [556, 22] on button "button" at bounding box center [553, 25] width 13 height 16
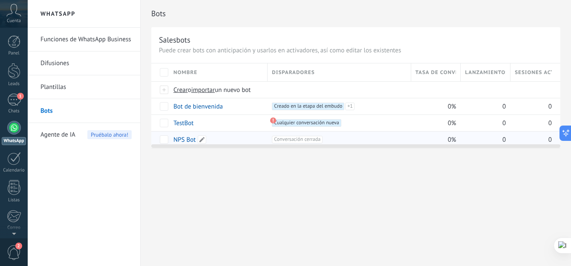
click at [184, 140] on link "NPS Bot" at bounding box center [184, 140] width 22 height 8
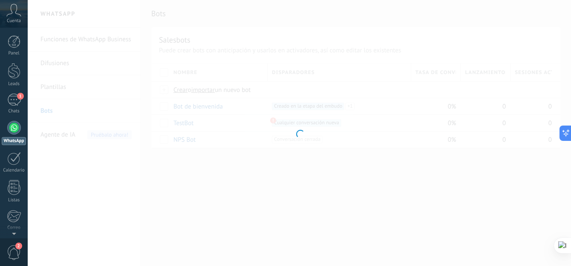
type input "*******"
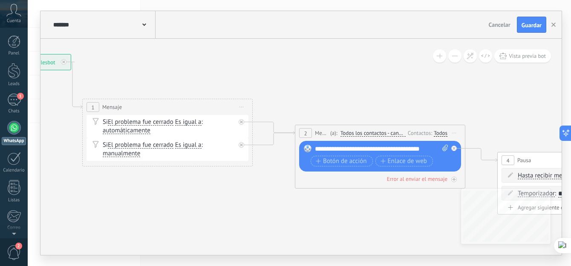
drag, startPoint x: 384, startPoint y: 226, endPoint x: 145, endPoint y: 170, distance: 244.9
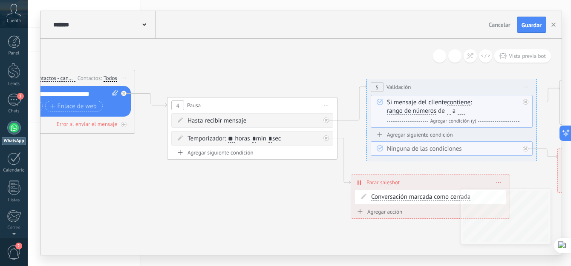
drag, startPoint x: 437, startPoint y: 204, endPoint x: 118, endPoint y: 149, distance: 323.7
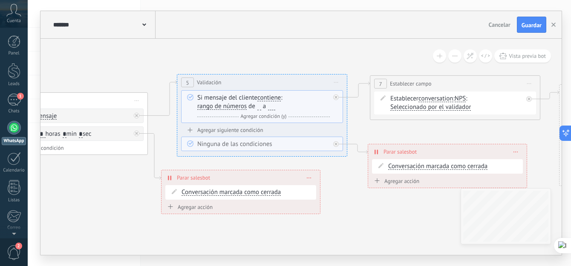
drag, startPoint x: 285, startPoint y: 175, endPoint x: 121, endPoint y: 173, distance: 163.5
click at [121, 173] on icon at bounding box center [393, 109] width 2255 height 654
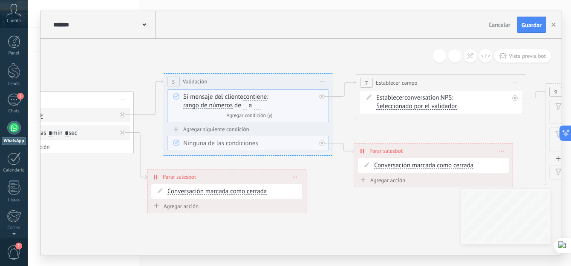
drag, startPoint x: 368, startPoint y: 192, endPoint x: 224, endPoint y: 174, distance: 145.9
click at [229, 175] on icon at bounding box center [379, 108] width 2255 height 654
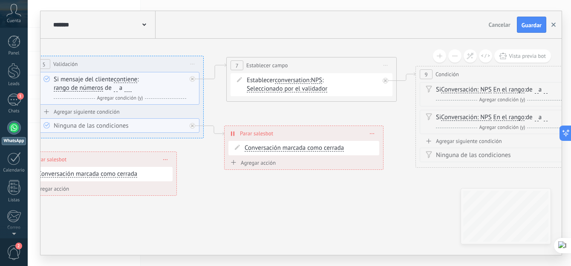
click at [556, 22] on button "button" at bounding box center [553, 25] width 13 height 16
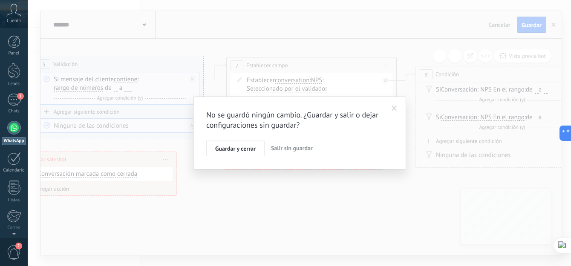
click at [281, 147] on span "Salir sin guardar" at bounding box center [292, 148] width 42 height 8
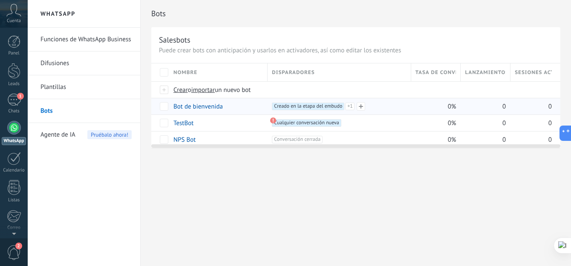
click at [331, 107] on span "Creado en la etapa del embudo +1" at bounding box center [308, 107] width 72 height 8
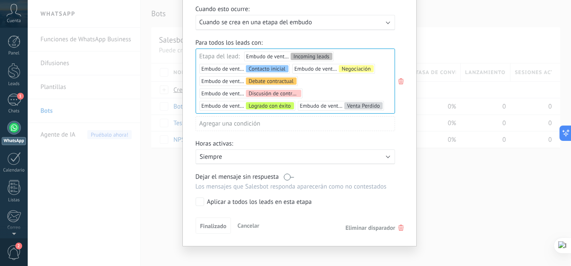
scroll to position [93, 0]
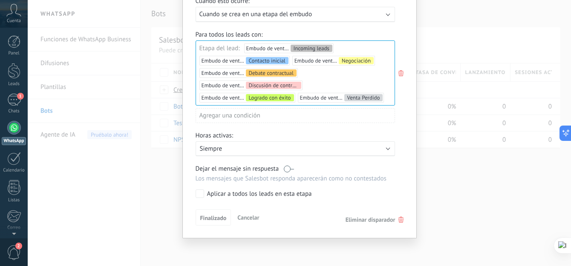
click at [357, 148] on div "Activo: Siempre" at bounding box center [295, 149] width 191 height 8
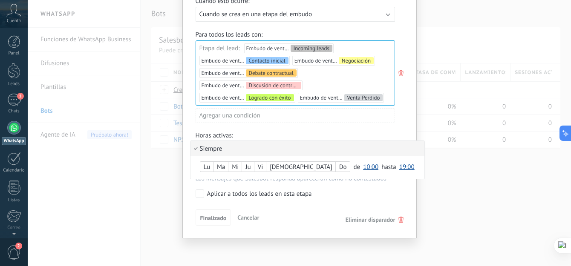
click at [441, 164] on div "Condición de ejecución Bot de bienvenida : Creado en la etapa del embudo Lanza …" at bounding box center [299, 133] width 543 height 266
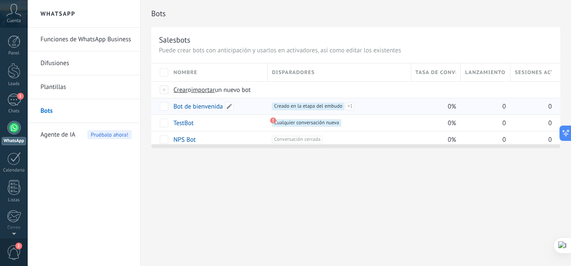
click at [196, 104] on link "Bot de bienvenida" at bounding box center [197, 107] width 49 height 8
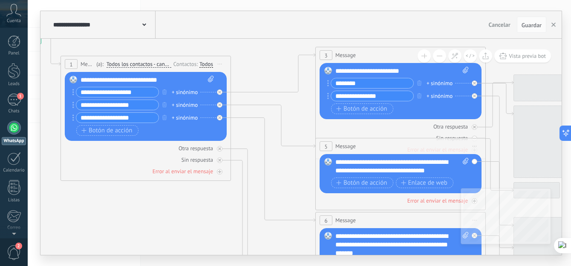
drag, startPoint x: 508, startPoint y: 131, endPoint x: 227, endPoint y: 53, distance: 292.0
click at [227, 53] on icon at bounding box center [425, 227] width 1338 height 824
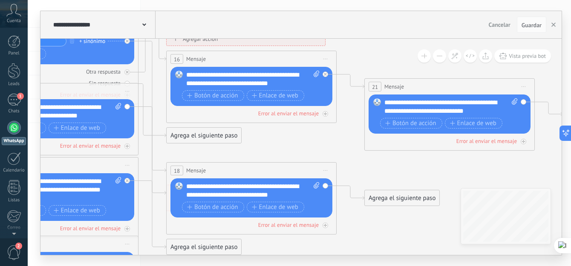
drag, startPoint x: 453, startPoint y: 109, endPoint x: 140, endPoint y: 50, distance: 318.8
click at [140, 50] on icon at bounding box center [115, 190] width 1412 height 860
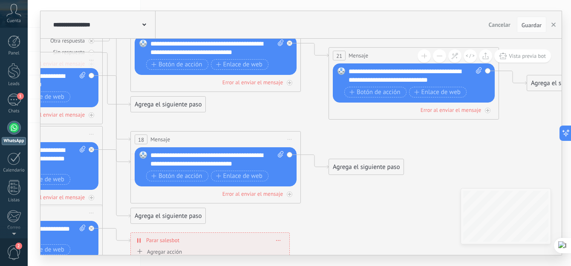
drag, startPoint x: 339, startPoint y: 134, endPoint x: 305, endPoint y: 108, distance: 42.5
click at [305, 108] on icon at bounding box center [79, 159] width 1412 height 860
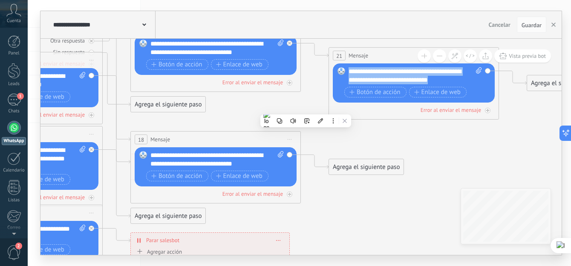
drag, startPoint x: 350, startPoint y: 70, endPoint x: 456, endPoint y: 76, distance: 106.2
click at [456, 76] on div "**********" at bounding box center [414, 75] width 133 height 17
copy div "**********"
click at [355, 164] on div "Agrega el siguiente paso" at bounding box center [366, 167] width 75 height 14
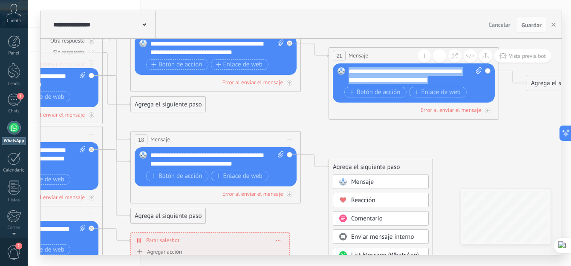
click at [363, 182] on span "Mensaje" at bounding box center [362, 182] width 23 height 8
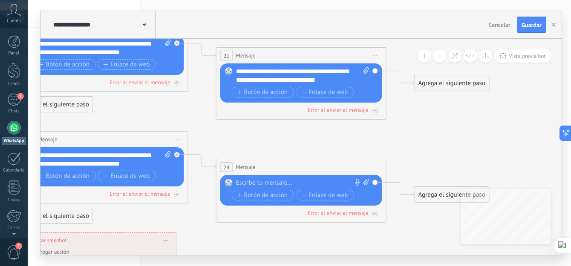
click at [270, 182] on div at bounding box center [299, 183] width 126 height 9
paste div
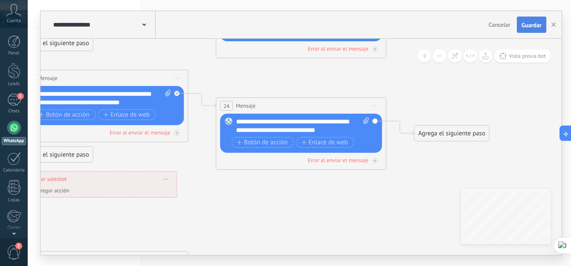
click at [535, 22] on span "Guardar" at bounding box center [531, 25] width 20 height 6
click at [553, 24] on icon "button" at bounding box center [553, 25] width 4 height 4
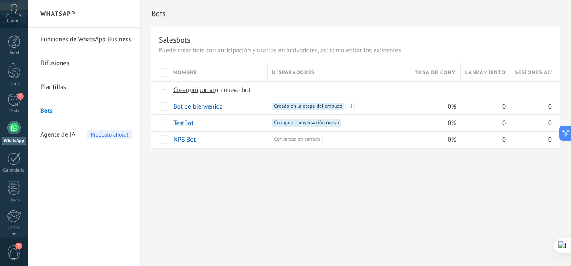
click at [249, 188] on div "Bots Salesbots Puede crear bots con anticipación y usarlos en activadores, así …" at bounding box center [356, 133] width 430 height 266
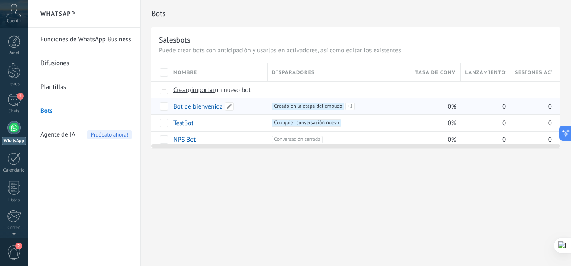
click at [209, 105] on link "Bot de bienvenida" at bounding box center [197, 107] width 49 height 8
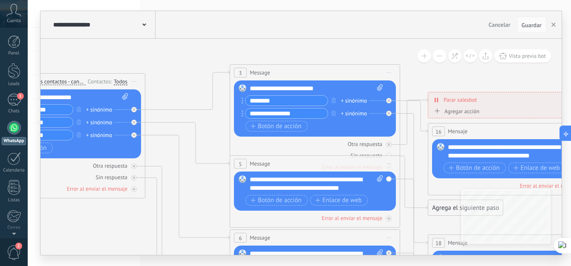
drag, startPoint x: 504, startPoint y: 132, endPoint x: 170, endPoint y: 77, distance: 338.2
click at [170, 77] on icon at bounding box center [339, 263] width 1338 height 860
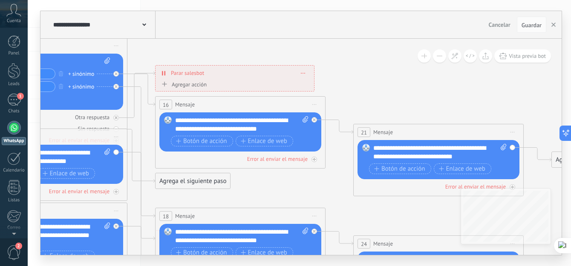
drag, startPoint x: 508, startPoint y: 84, endPoint x: 235, endPoint y: 57, distance: 273.8
click at [235, 57] on icon at bounding box center [104, 236] width 1412 height 860
click at [427, 150] on div "**********" at bounding box center [439, 152] width 133 height 17
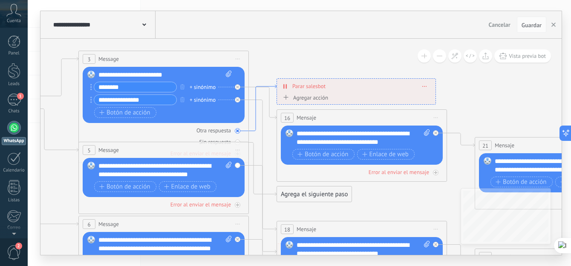
drag, startPoint x: 132, startPoint y: 121, endPoint x: 253, endPoint y: 134, distance: 122.1
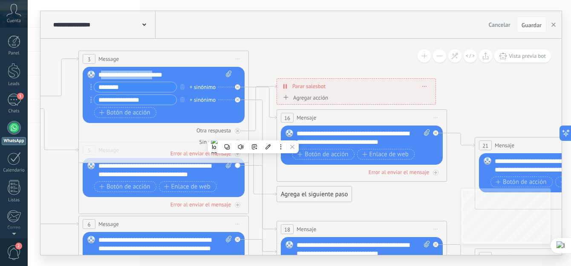
drag, startPoint x: 157, startPoint y: 75, endPoint x: 103, endPoint y: 76, distance: 54.5
click at [103, 76] on div "**********" at bounding box center [164, 75] width 133 height 9
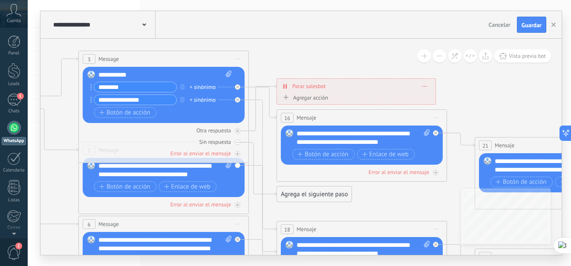
click at [129, 249] on div "**********" at bounding box center [164, 249] width 133 height 26
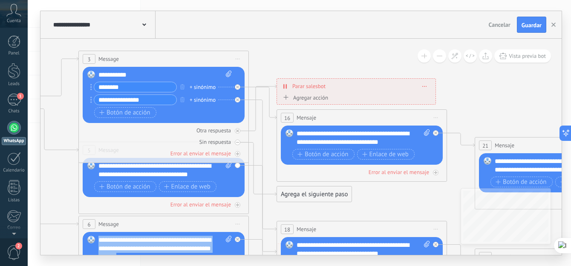
click at [129, 249] on div "**********" at bounding box center [164, 249] width 133 height 26
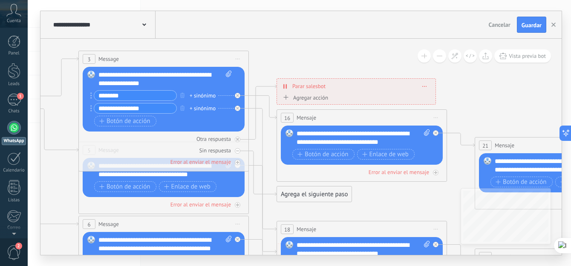
click at [271, 49] on icon at bounding box center [225, 249] width 1412 height 860
click at [258, 56] on icon at bounding box center [225, 249] width 1412 height 860
click at [229, 73] on icon at bounding box center [229, 74] width 6 height 6
click input "Subir" at bounding box center [0, 0] width 0 height 0
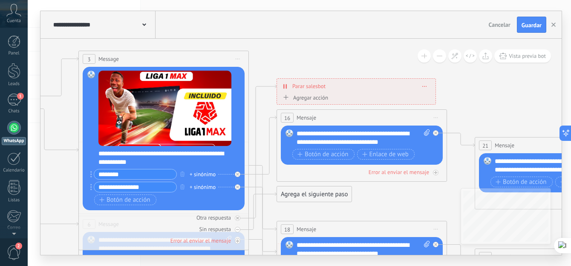
click at [426, 87] on span "Borrar" at bounding box center [424, 86] width 5 height 4
click at [439, 93] on div "Borrar" at bounding box center [440, 98] width 38 height 14
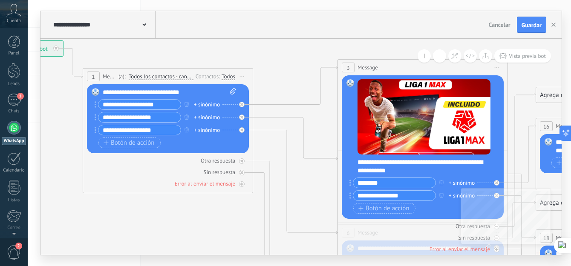
drag, startPoint x: 54, startPoint y: 167, endPoint x: 311, endPoint y: 216, distance: 262.3
click at [311, 216] on icon at bounding box center [484, 258] width 1412 height 860
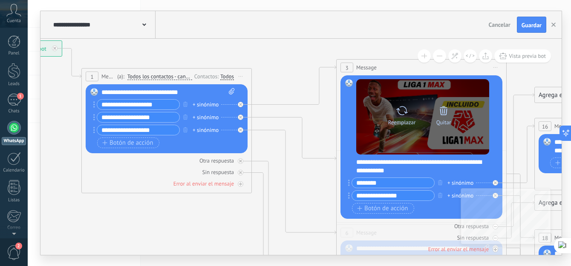
click at [446, 115] on icon at bounding box center [443, 111] width 12 height 12
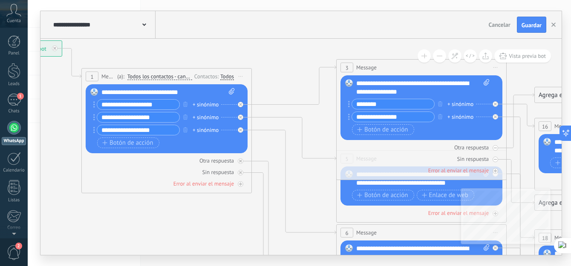
click at [409, 92] on div "**********" at bounding box center [422, 87] width 133 height 17
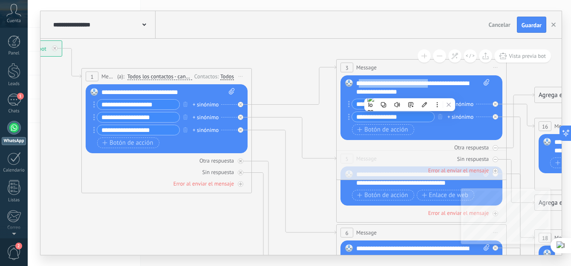
drag, startPoint x: 440, startPoint y: 83, endPoint x: 359, endPoint y: 83, distance: 81.3
click at [359, 83] on div "**********" at bounding box center [422, 87] width 133 height 17
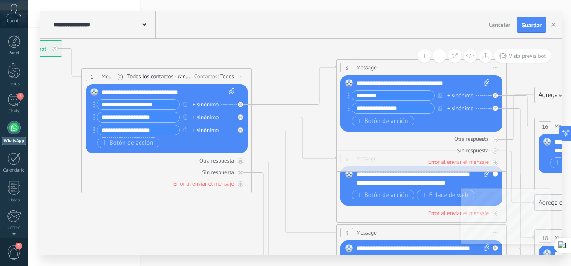
click at [118, 93] on div "**********" at bounding box center [167, 92] width 133 height 9
click at [114, 91] on div "**********" at bounding box center [167, 92] width 133 height 9
click at [117, 91] on div "**********" at bounding box center [167, 92] width 133 height 9
click at [115, 91] on div "**********" at bounding box center [167, 92] width 133 height 9
drag, startPoint x: 115, startPoint y: 92, endPoint x: 105, endPoint y: 89, distance: 10.5
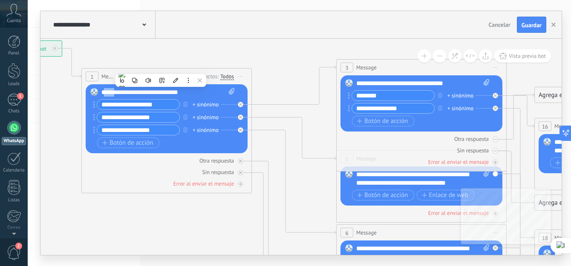
click at [105, 89] on div "**********" at bounding box center [167, 92] width 133 height 9
paste div
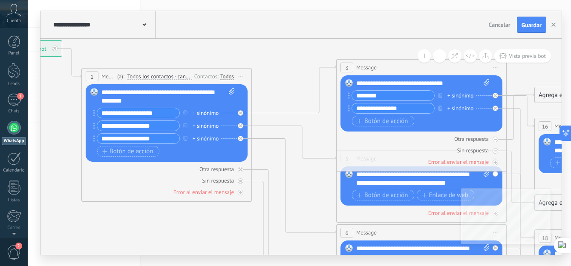
click at [270, 58] on icon at bounding box center [483, 258] width 1412 height 860
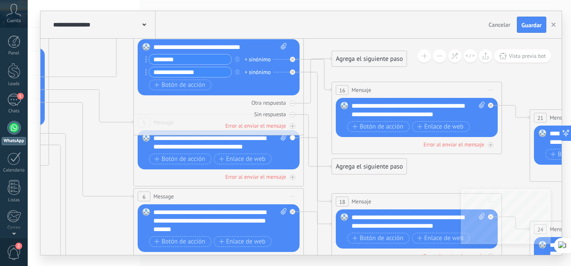
drag, startPoint x: 308, startPoint y: 98, endPoint x: 106, endPoint y: 61, distance: 205.9
click at [106, 61] on icon at bounding box center [280, 221] width 1412 height 860
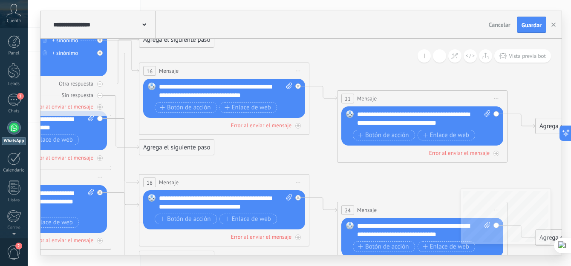
drag, startPoint x: 512, startPoint y: 89, endPoint x: 323, endPoint y: 70, distance: 190.0
click at [323, 70] on icon at bounding box center [88, 202] width 1412 height 860
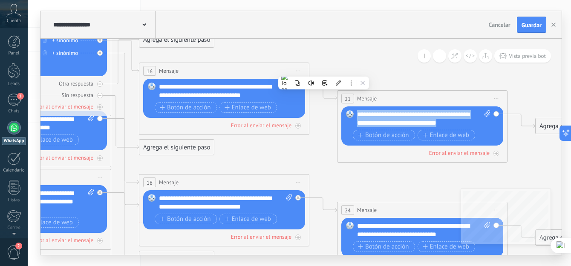
drag, startPoint x: 454, startPoint y: 125, endPoint x: 355, endPoint y: 114, distance: 99.8
click at [355, 114] on div "Reemplazar Quitar Convertir a mensaje de voz Arrastre la imagen aquí para adjun…" at bounding box center [422, 125] width 162 height 39
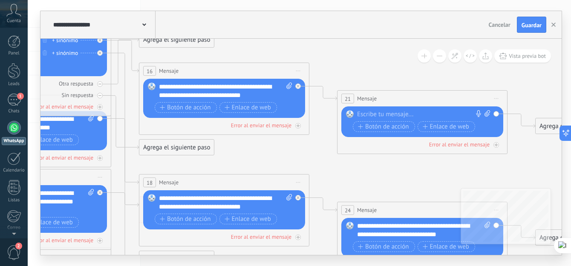
click at [383, 69] on icon at bounding box center [88, 202] width 1412 height 860
drag, startPoint x: 52, startPoint y: 84, endPoint x: 140, endPoint y: 108, distance: 91.7
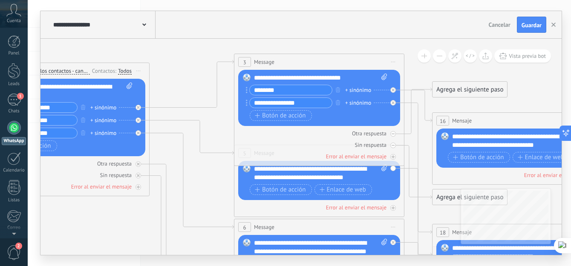
drag, startPoint x: 248, startPoint y: 52, endPoint x: 545, endPoint y: 99, distance: 300.4
click at [545, 99] on icon at bounding box center [381, 252] width 1412 height 860
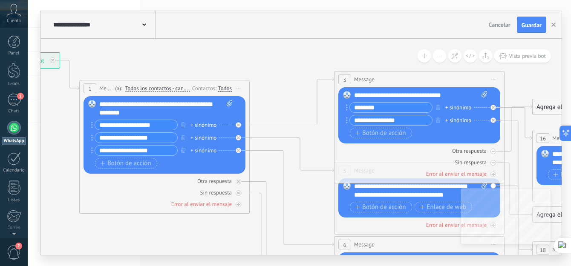
drag, startPoint x: 179, startPoint y: 86, endPoint x: 271, endPoint y: 106, distance: 94.6
click at [271, 106] on icon at bounding box center [481, 269] width 1412 height 860
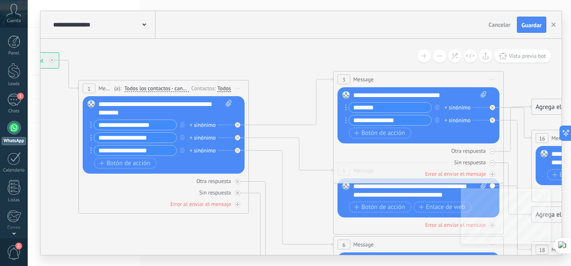
click at [225, 102] on span at bounding box center [227, 108] width 8 height 17
click input "Subir" at bounding box center [0, 0] width 0 height 0
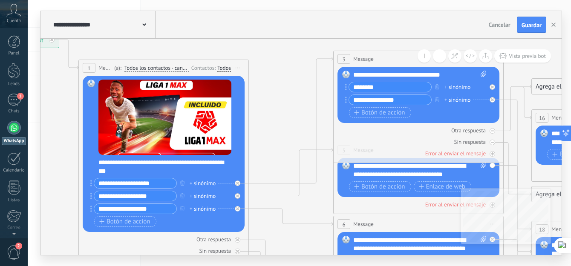
drag, startPoint x: 336, startPoint y: 28, endPoint x: 300, endPoint y: 27, distance: 35.3
click at [300, 27] on div "**********" at bounding box center [300, 25] width 521 height 28
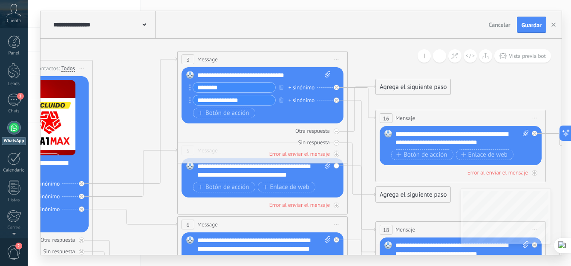
drag, startPoint x: 295, startPoint y: 47, endPoint x: 140, endPoint y: 47, distance: 155.8
click at [140, 47] on icon at bounding box center [324, 249] width 1412 height 860
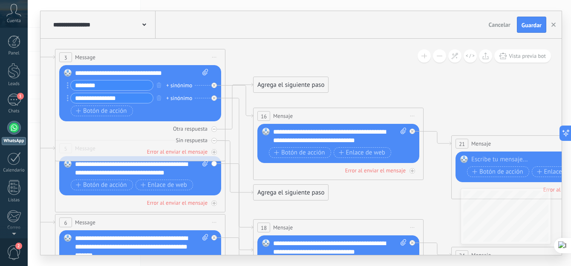
drag, startPoint x: 376, startPoint y: 44, endPoint x: 256, endPoint y: 40, distance: 120.1
click at [256, 40] on icon at bounding box center [202, 247] width 1412 height 860
click at [324, 132] on div "**********" at bounding box center [339, 136] width 133 height 17
click at [358, 66] on icon at bounding box center [202, 247] width 1412 height 860
click at [367, 85] on icon at bounding box center [202, 247] width 1412 height 860
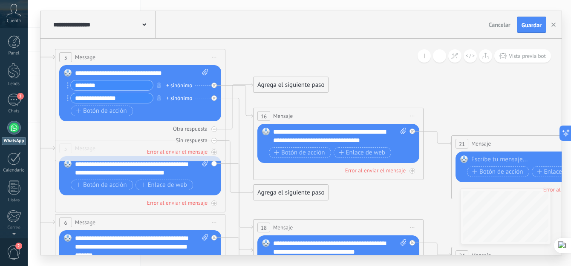
click at [169, 73] on div "**********" at bounding box center [141, 73] width 133 height 9
click at [207, 71] on icon at bounding box center [205, 72] width 6 height 6
click input "Subir" at bounding box center [0, 0] width 0 height 0
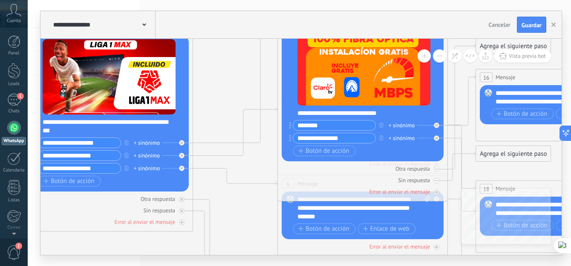
drag, startPoint x: 244, startPoint y: 50, endPoint x: 467, endPoint y: 11, distance: 225.6
click at [467, 11] on div "**********" at bounding box center [300, 133] width 521 height 244
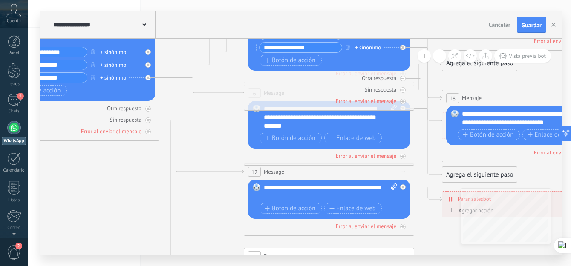
drag, startPoint x: 248, startPoint y: 176, endPoint x: 214, endPoint y: 86, distance: 96.7
click at [214, 86] on icon at bounding box center [390, 118] width 1412 height 860
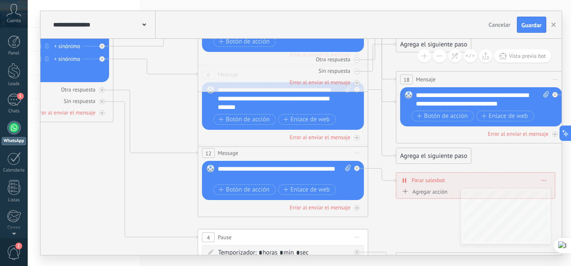
drag, startPoint x: 230, startPoint y: 148, endPoint x: 184, endPoint y: 129, distance: 49.7
click at [184, 129] on icon at bounding box center [345, 99] width 1412 height 860
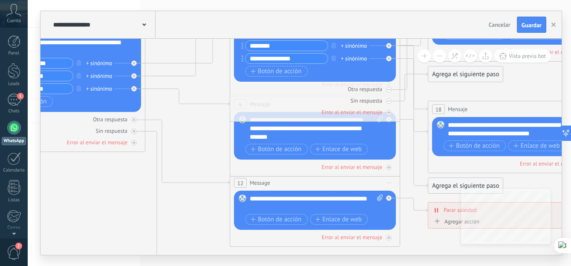
click at [194, 146] on icon at bounding box center [376, 129] width 1412 height 860
click at [377, 198] on icon at bounding box center [380, 198] width 6 height 6
click input "Subir" at bounding box center [0, 0] width 0 height 0
click at [379, 199] on icon at bounding box center [380, 198] width 6 height 6
click input "Subir" at bounding box center [0, 0] width 0 height 0
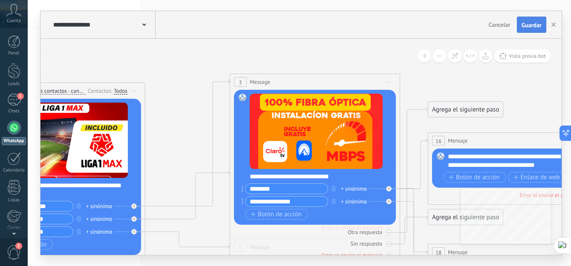
click at [529, 26] on span "Guardar" at bounding box center [531, 25] width 20 height 6
click at [552, 26] on use "button" at bounding box center [553, 25] width 4 height 4
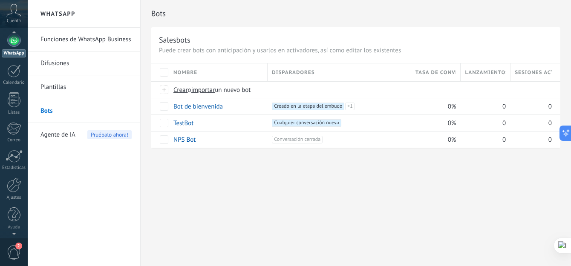
scroll to position [88, 0]
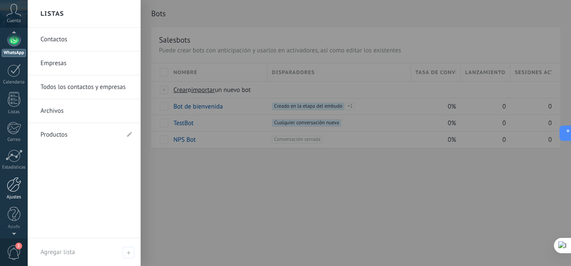
click at [16, 191] on div at bounding box center [14, 184] width 14 height 15
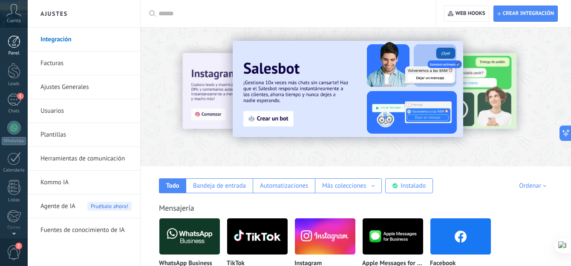
click at [17, 42] on div at bounding box center [14, 41] width 13 height 13
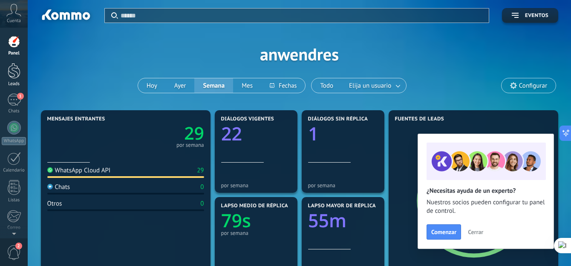
click at [14, 72] on div at bounding box center [14, 71] width 13 height 16
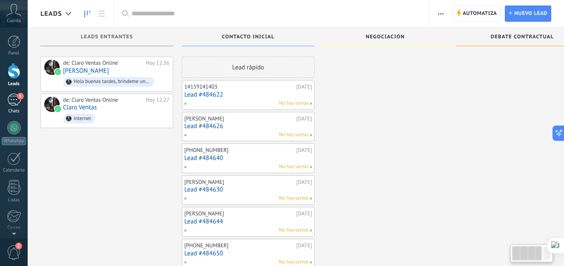
click at [17, 99] on div "1" at bounding box center [14, 100] width 14 height 12
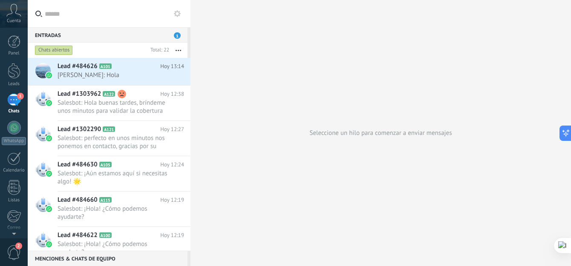
click at [11, 18] on span "Cuenta" at bounding box center [14, 21] width 14 height 6
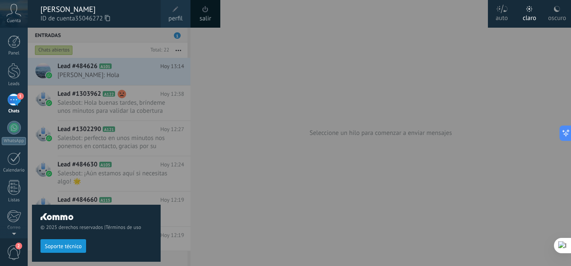
click at [64, 11] on div "[PERSON_NAME]" at bounding box center [96, 9] width 112 height 9
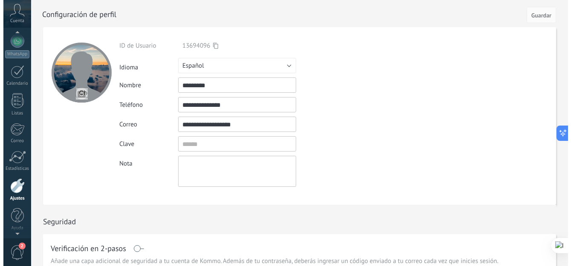
scroll to position [88, 0]
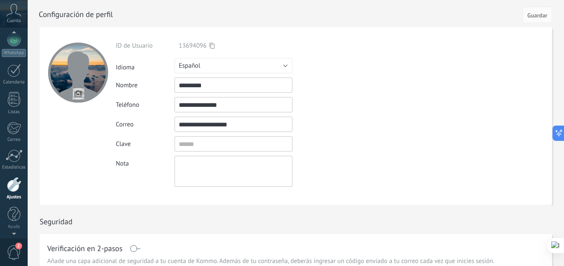
click at [17, 187] on div at bounding box center [14, 184] width 14 height 15
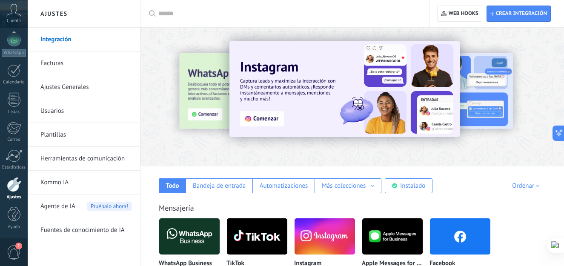
click at [71, 113] on link "Usuarios" at bounding box center [85, 111] width 91 height 24
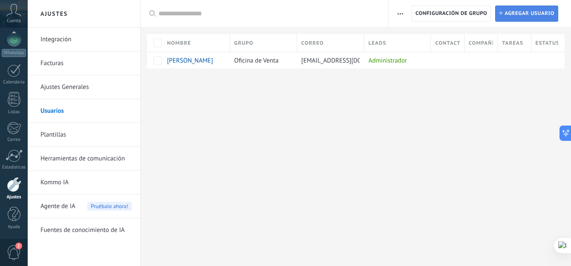
click at [512, 10] on span "Agregar usuario" at bounding box center [529, 13] width 50 height 15
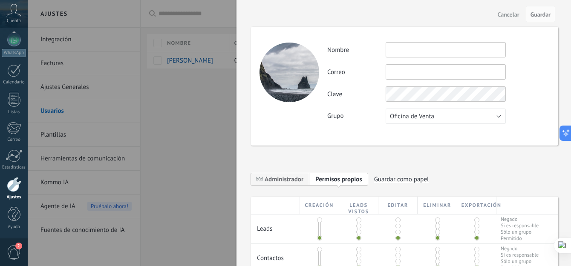
click at [416, 52] on input "text" at bounding box center [445, 49] width 120 height 15
type input "*****"
click at [411, 72] on input "text" at bounding box center [445, 71] width 120 height 15
click at [493, 71] on input "******" at bounding box center [445, 71] width 120 height 15
type input "**********"
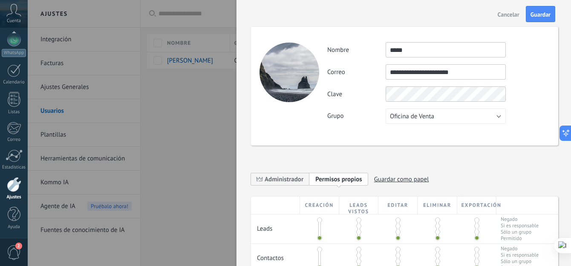
click at [360, 103] on div "**********" at bounding box center [438, 83] width 222 height 82
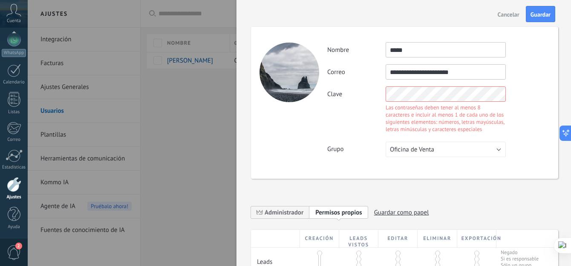
click at [525, 83] on div "**********" at bounding box center [438, 99] width 222 height 115
click at [355, 93] on div "Clave Las contraseñas deben tener al menos 8 caracteres e incluir al menos 1 de…" at bounding box center [438, 110] width 222 height 49
click at [531, 92] on div "Clave Las contraseñas deben tener al menos 8 caracteres e incluir al menos 1 de…" at bounding box center [438, 110] width 222 height 49
click at [525, 87] on div "Clave Las contraseñas deben tener al menos 8 caracteres e incluir al menos 1 de…" at bounding box center [438, 110] width 222 height 49
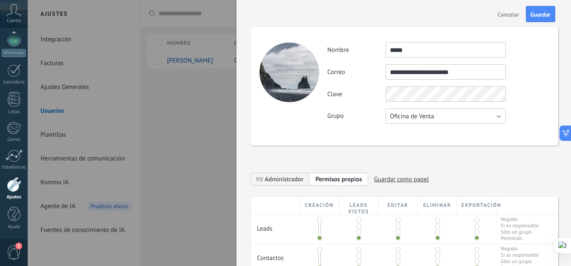
click at [504, 116] on button "Oficina de Venta" at bounding box center [445, 116] width 120 height 15
click at [521, 95] on div "Clave" at bounding box center [438, 93] width 222 height 15
click at [520, 72] on div "**********" at bounding box center [438, 71] width 222 height 15
click at [382, 95] on div "Clave" at bounding box center [438, 93] width 222 height 15
click at [527, 72] on div "**********" at bounding box center [438, 71] width 222 height 15
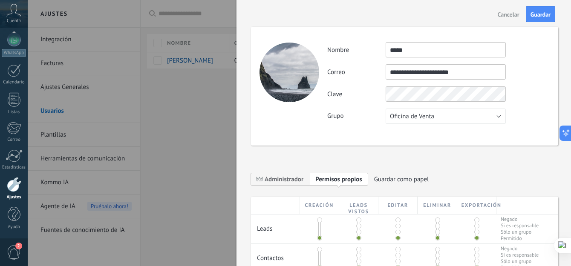
click at [525, 101] on div "**********" at bounding box center [438, 83] width 222 height 82
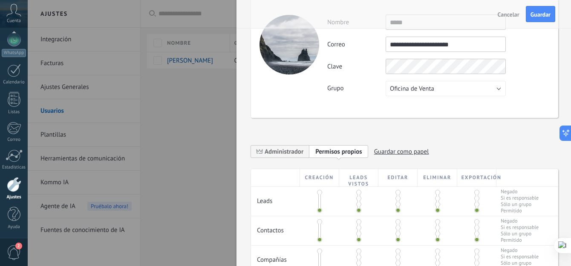
scroll to position [43, 0]
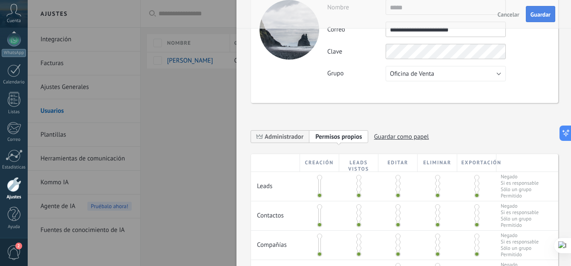
click at [534, 16] on span "Guardar" at bounding box center [540, 14] width 20 height 6
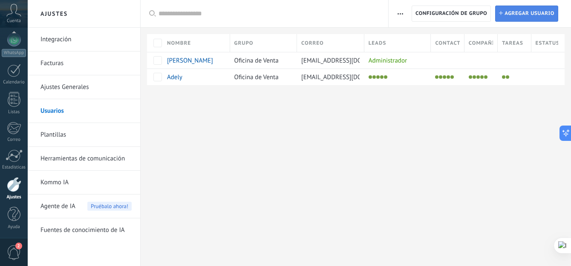
click at [519, 10] on span "Agregar usuario" at bounding box center [529, 13] width 50 height 15
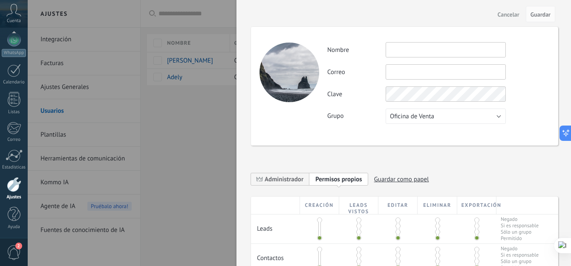
click at [414, 52] on input "text" at bounding box center [445, 49] width 120 height 15
type input "*****"
click at [402, 71] on input "text" at bounding box center [445, 71] width 120 height 15
click at [357, 18] on div "Cancelar Guardar" at bounding box center [403, 14] width 334 height 28
click at [507, 12] on span "Cancelar" at bounding box center [508, 14] width 22 height 6
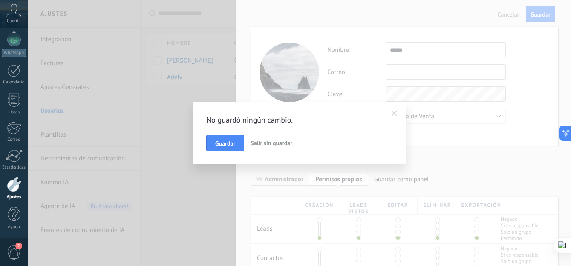
click at [267, 145] on span "Salir sin guardar" at bounding box center [271, 143] width 42 height 8
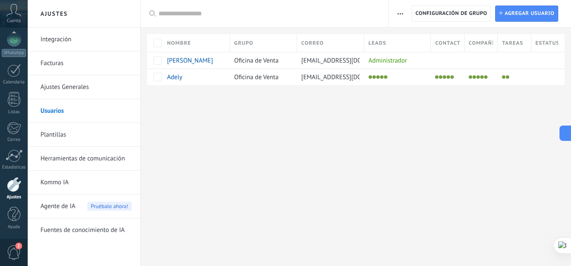
click at [19, 11] on icon at bounding box center [13, 10] width 15 height 13
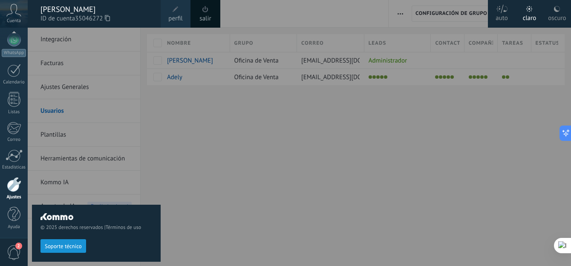
click at [250, 124] on div at bounding box center [313, 133] width 571 height 266
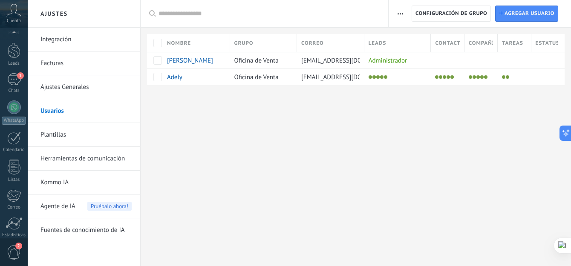
scroll to position [88, 0]
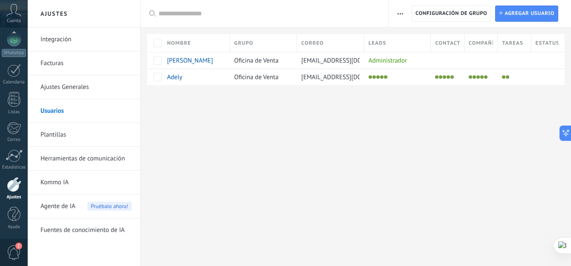
drag, startPoint x: 80, startPoint y: 5, endPoint x: 502, endPoint y: 166, distance: 451.4
click at [502, 166] on div "Ajustes Integración Facturas Ajustes Generales Usuarios Plantillas Herramientas…" at bounding box center [299, 133] width 543 height 266
click at [18, 46] on link "WhatsApp" at bounding box center [14, 45] width 28 height 24
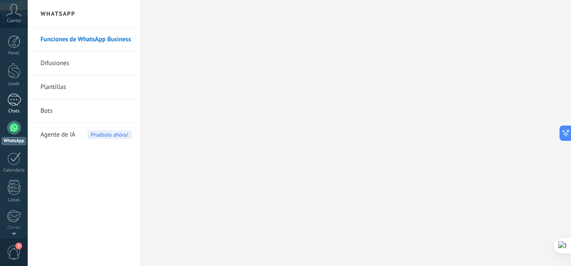
click at [17, 102] on div "1" at bounding box center [14, 100] width 14 height 12
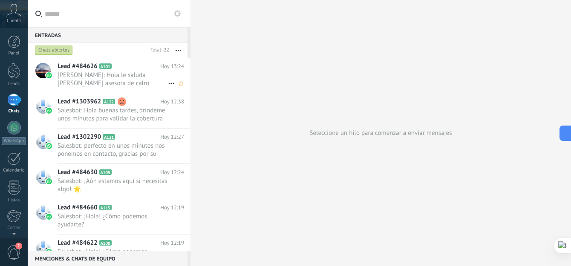
click at [121, 78] on span "Adely: Hola le saluda Adely reyes asesora de calro" at bounding box center [112, 79] width 110 height 16
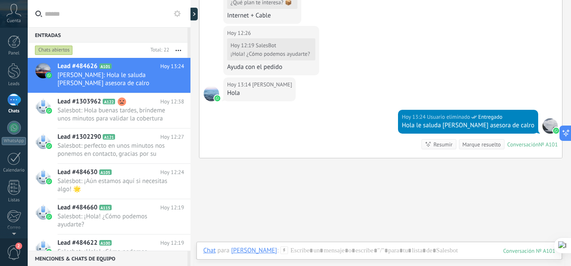
scroll to position [968, 0]
click at [546, 125] on div at bounding box center [549, 125] width 15 height 15
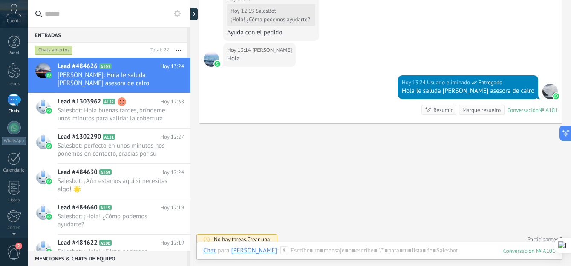
scroll to position [1008, 0]
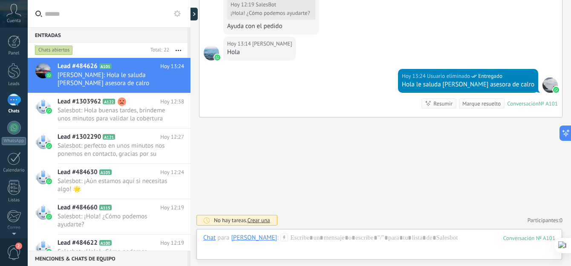
click at [183, 50] on button "button" at bounding box center [178, 50] width 18 height 15
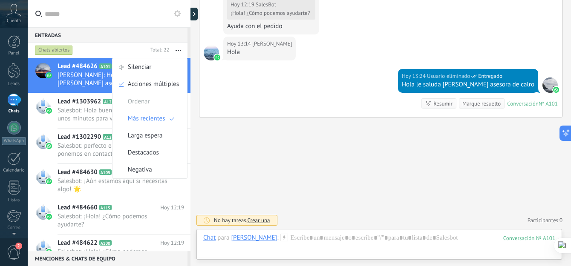
click at [139, 14] on input "text" at bounding box center [114, 13] width 139 height 27
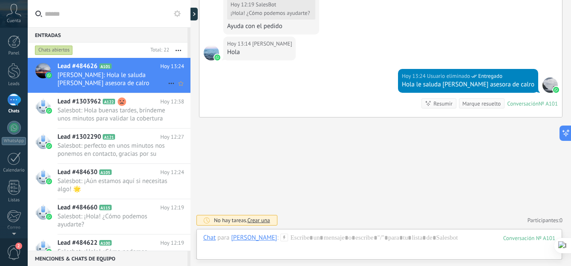
click at [146, 77] on span "Adely: Hola le saluda Adely reyes asesora de calro" at bounding box center [112, 79] width 110 height 16
click at [166, 81] on icon at bounding box center [171, 83] width 10 height 10
click at [140, 80] on div at bounding box center [285, 133] width 571 height 266
drag, startPoint x: 136, startPoint y: 74, endPoint x: 143, endPoint y: 14, distance: 60.4
click at [143, 14] on input "text" at bounding box center [114, 13] width 139 height 27
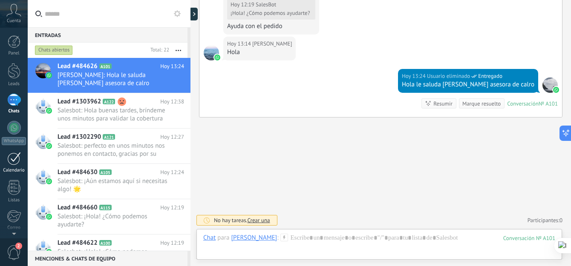
click at [12, 161] on div at bounding box center [14, 158] width 14 height 13
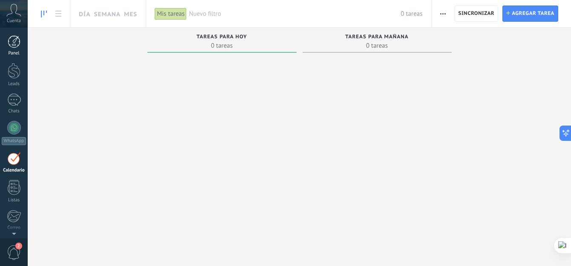
click at [17, 50] on link "Panel" at bounding box center [14, 45] width 28 height 21
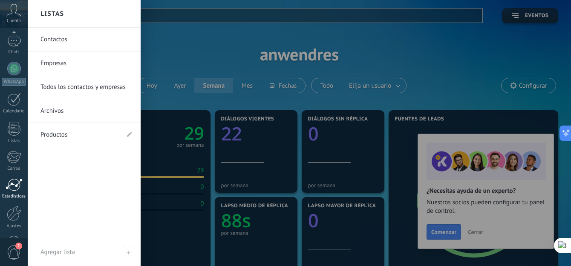
scroll to position [88, 0]
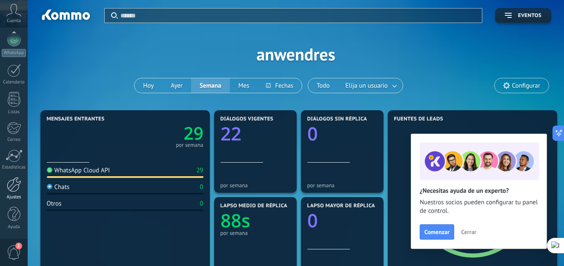
click at [15, 185] on div at bounding box center [14, 184] width 14 height 15
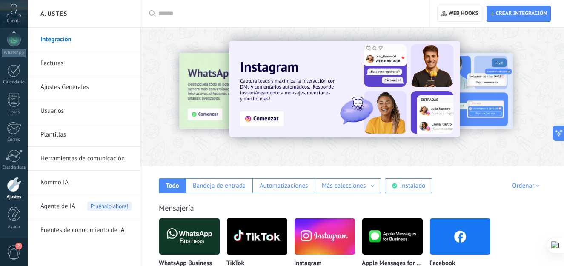
click at [72, 112] on link "Usuarios" at bounding box center [85, 111] width 91 height 24
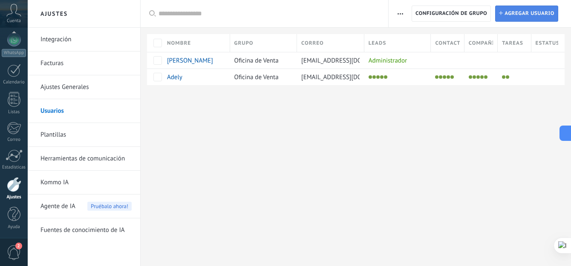
click at [502, 12] on icon at bounding box center [501, 13] width 4 height 4
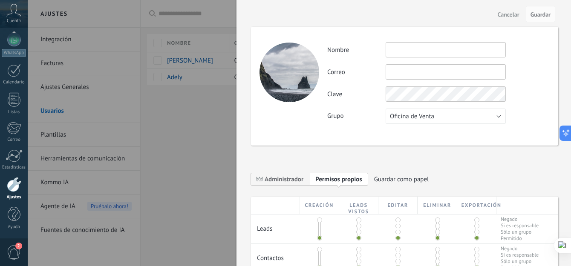
click at [415, 47] on input "text" at bounding box center [445, 49] width 120 height 15
type input "******"
click at [413, 70] on input "text" at bounding box center [445, 71] width 120 height 15
type input "**********"
click at [524, 76] on div "**********" at bounding box center [438, 71] width 222 height 15
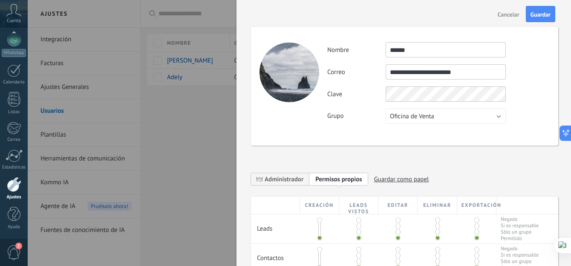
click at [370, 92] on div "Clave" at bounding box center [438, 93] width 222 height 15
click at [537, 89] on div "Clave" at bounding box center [438, 93] width 222 height 15
click at [521, 80] on div "**********" at bounding box center [438, 83] width 222 height 82
click at [353, 93] on div "Clave" at bounding box center [438, 93] width 222 height 15
click at [508, 12] on span "Cancelar" at bounding box center [508, 14] width 22 height 6
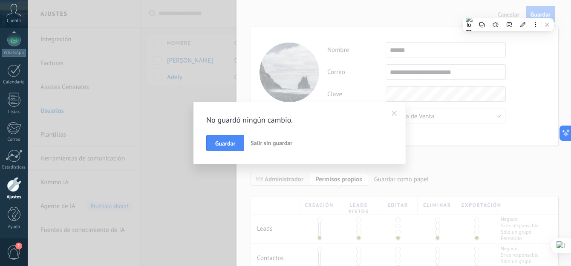
click at [277, 141] on span "Salir sin guardar" at bounding box center [271, 143] width 42 height 8
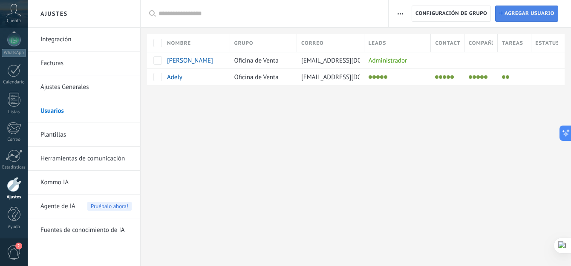
click at [507, 12] on span "Agregar usuario" at bounding box center [529, 13] width 50 height 15
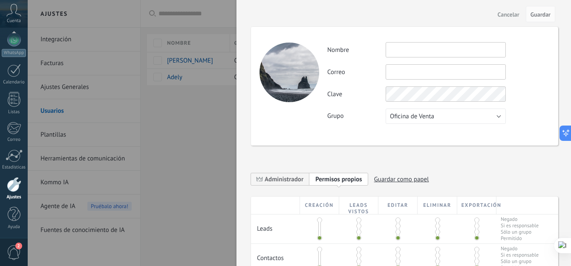
click at [417, 53] on input "text" at bounding box center [445, 49] width 120 height 15
type input "******"
click at [414, 67] on input "text" at bounding box center [445, 71] width 120 height 15
type input "**********"
click at [525, 73] on div "**********" at bounding box center [438, 71] width 222 height 15
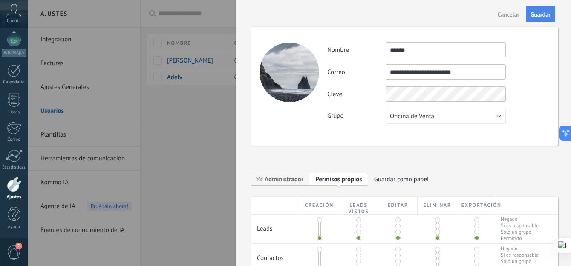
click at [536, 9] on button "Guardar" at bounding box center [539, 14] width 29 height 16
